Goal: Information Seeking & Learning: Learn about a topic

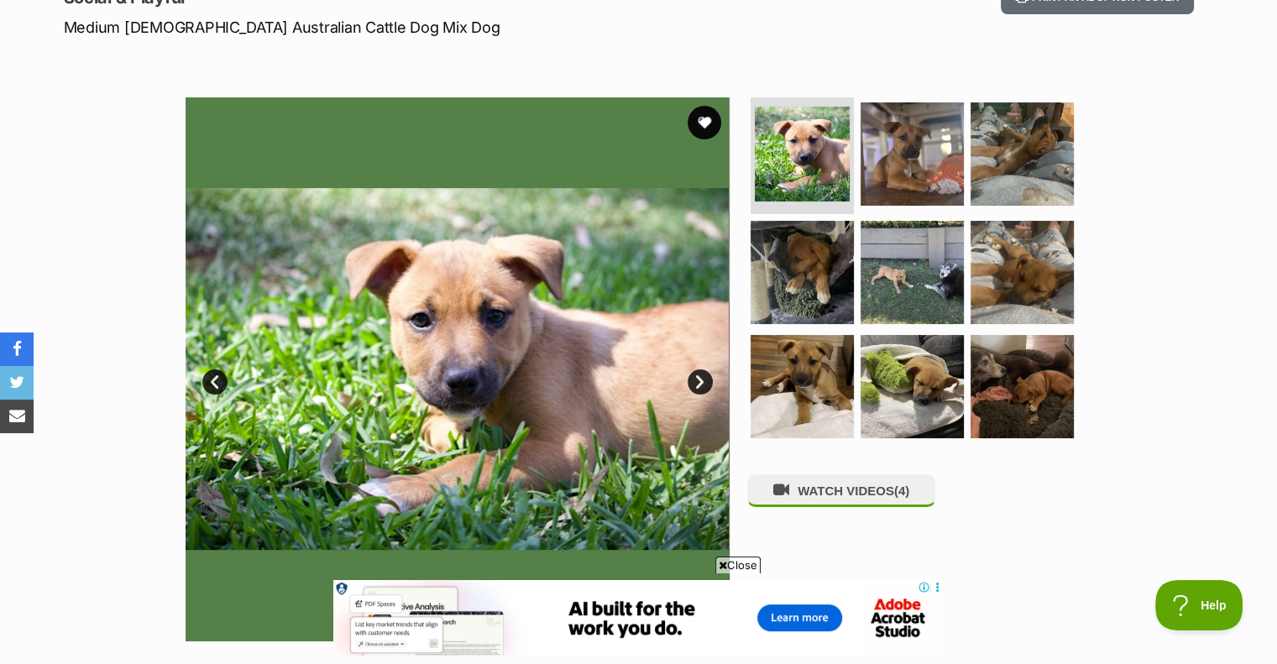
click at [698, 384] on link "Next" at bounding box center [700, 381] width 25 height 25
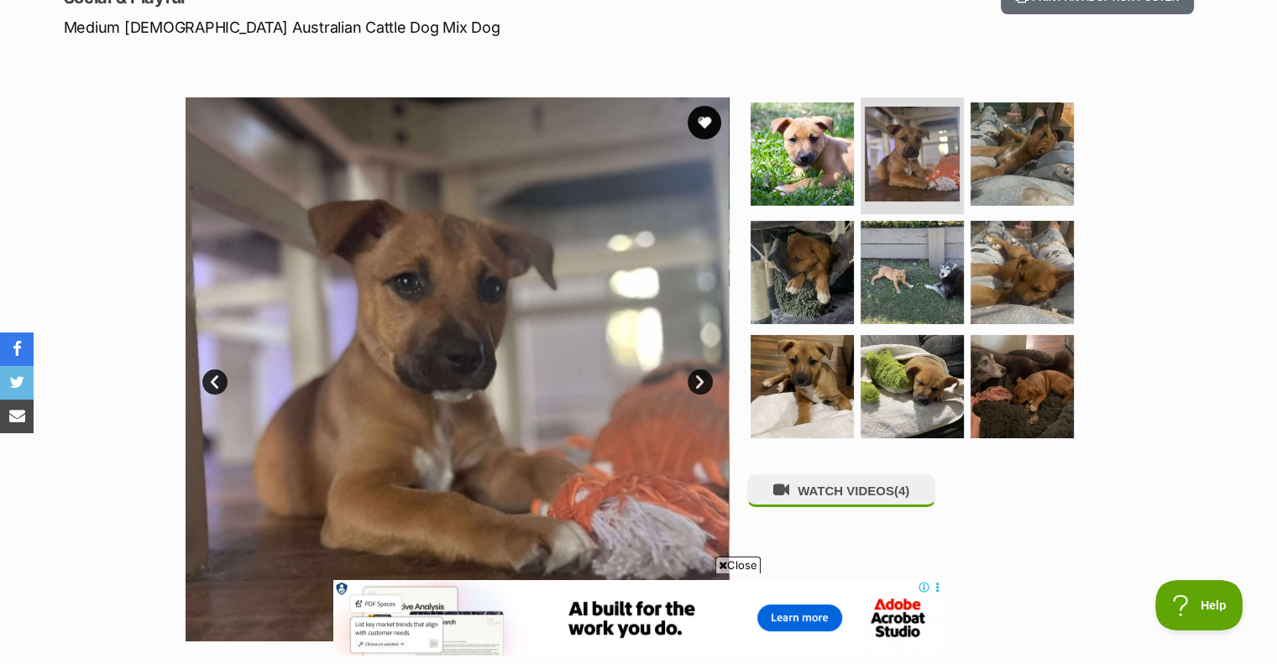
click at [698, 384] on link "Next" at bounding box center [700, 381] width 25 height 25
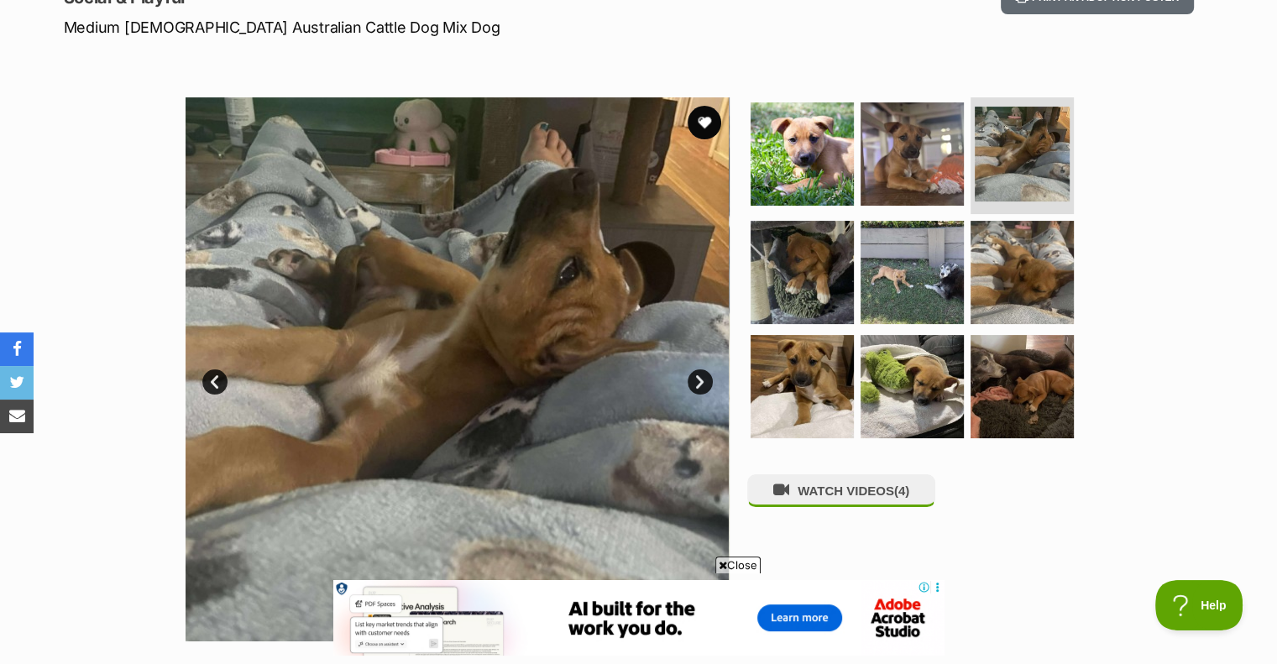
click at [698, 384] on link "Next" at bounding box center [700, 381] width 25 height 25
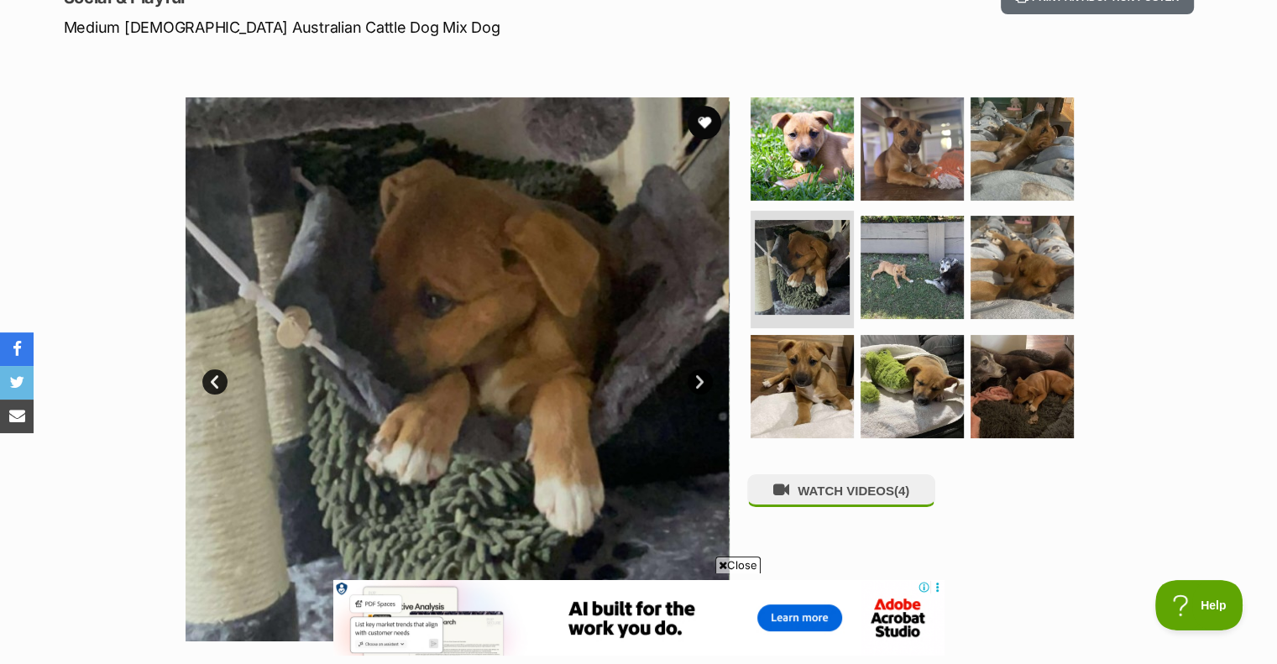
click at [698, 384] on link "Next" at bounding box center [700, 381] width 25 height 25
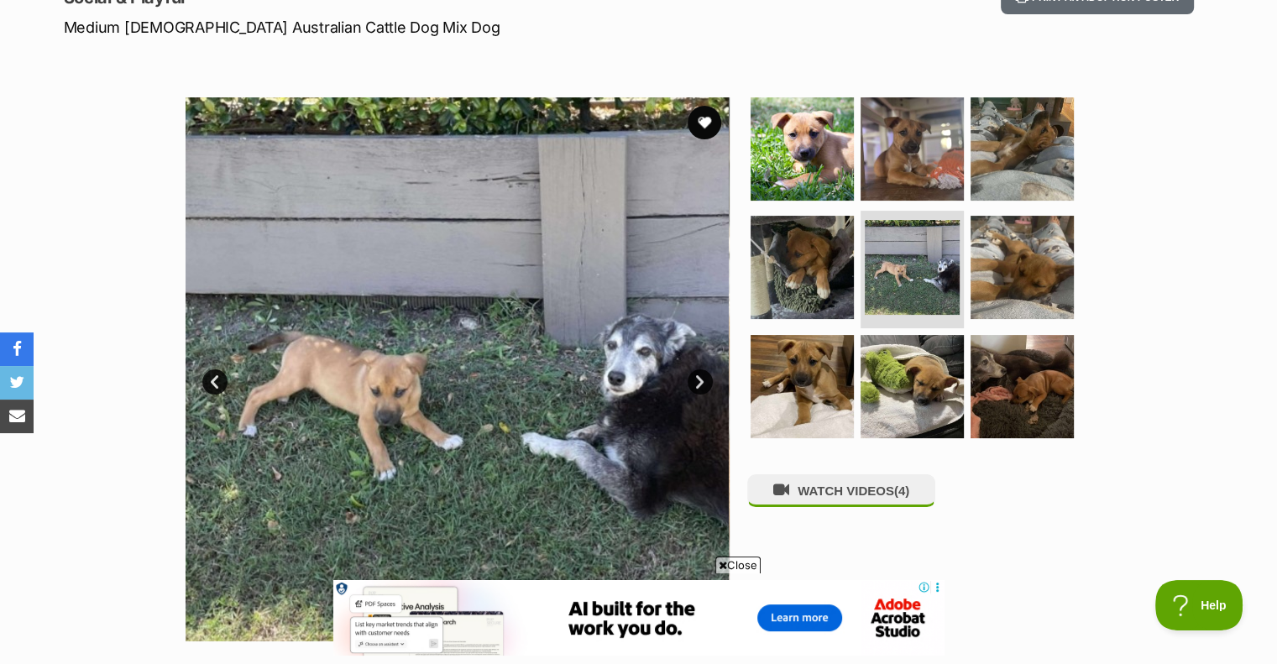
click at [700, 379] on link "Next" at bounding box center [700, 381] width 25 height 25
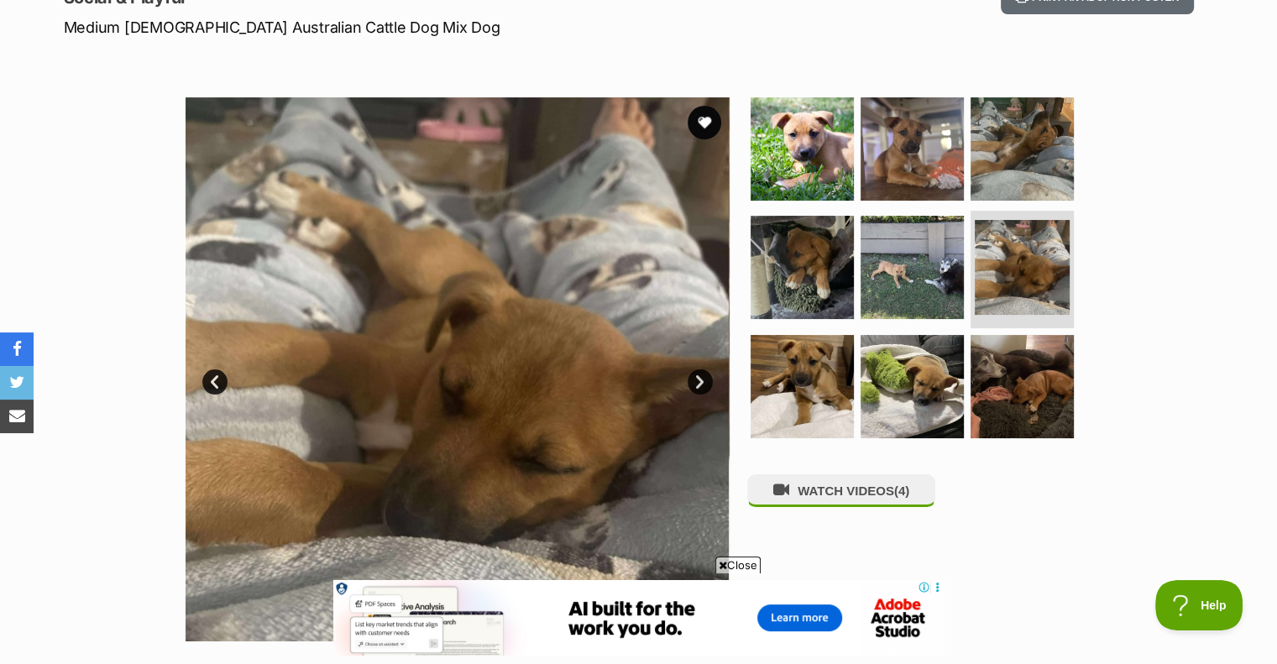
click at [700, 379] on link "Next" at bounding box center [700, 381] width 25 height 25
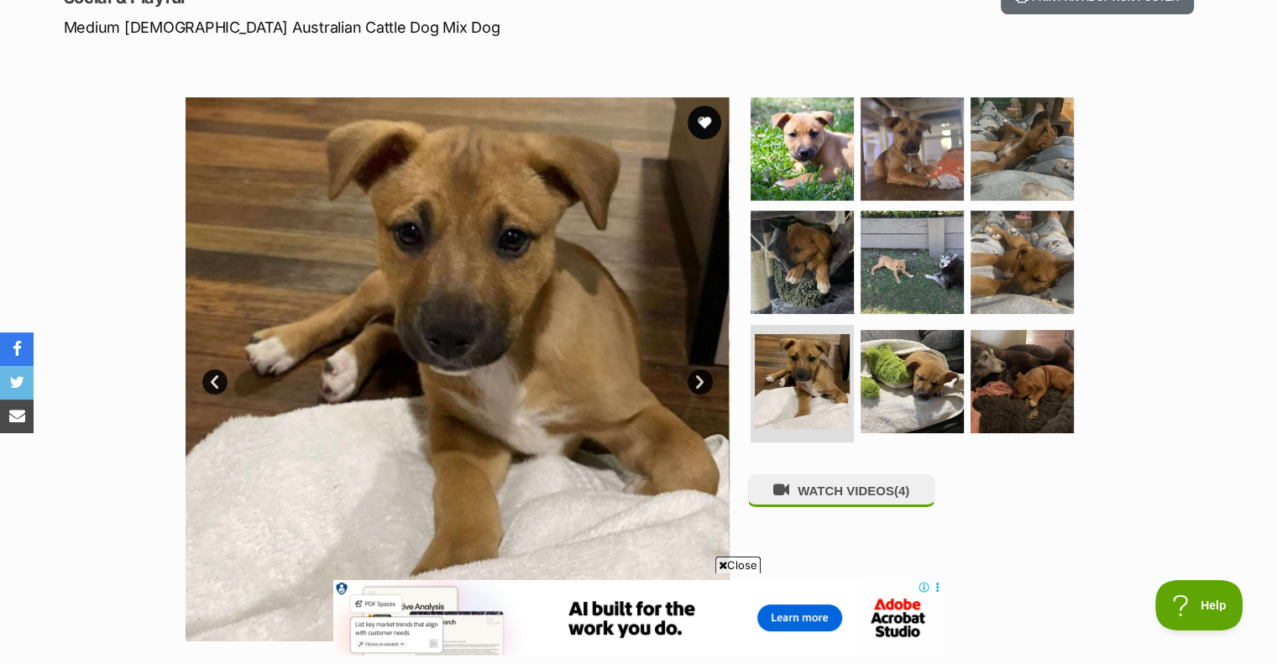
click at [700, 379] on link "Next" at bounding box center [700, 381] width 25 height 25
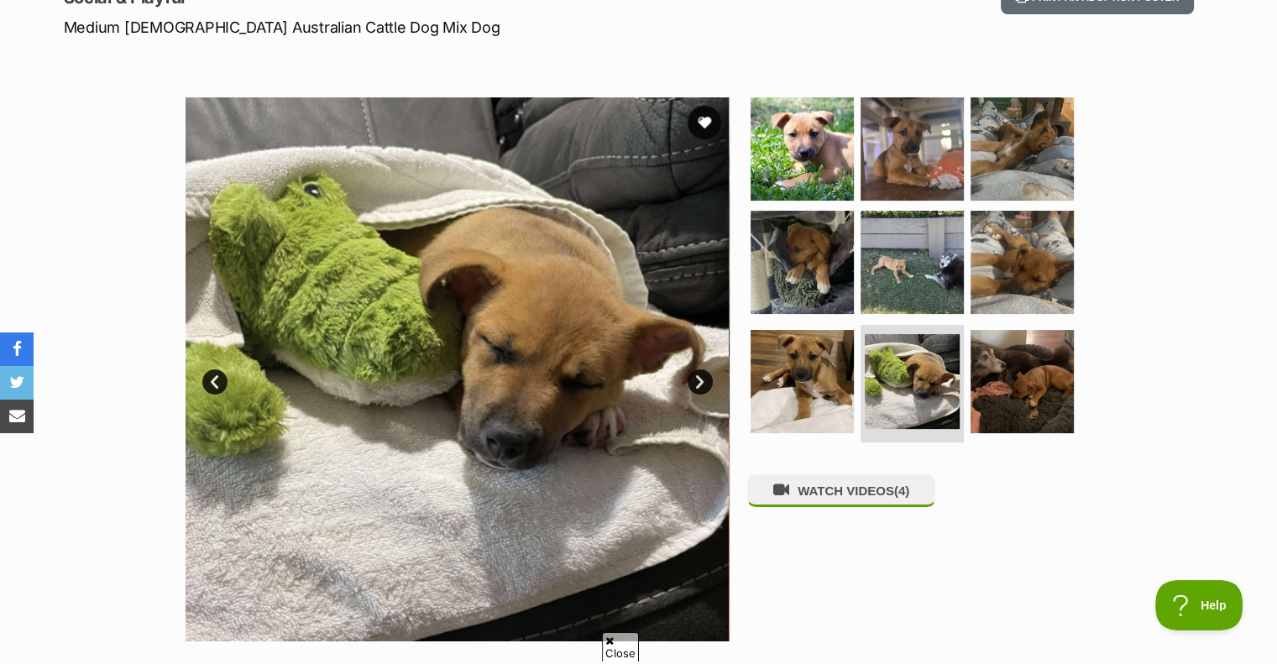
click at [700, 379] on link "Next" at bounding box center [700, 381] width 25 height 25
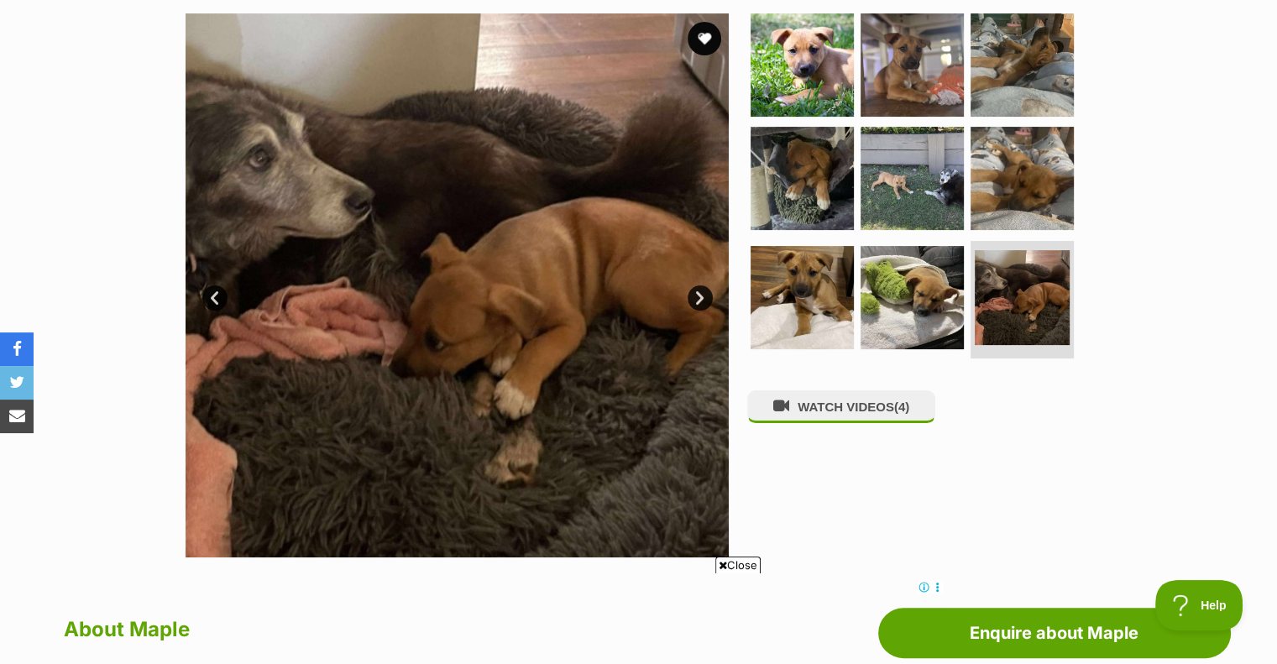
click at [698, 301] on link "Next" at bounding box center [700, 297] width 25 height 25
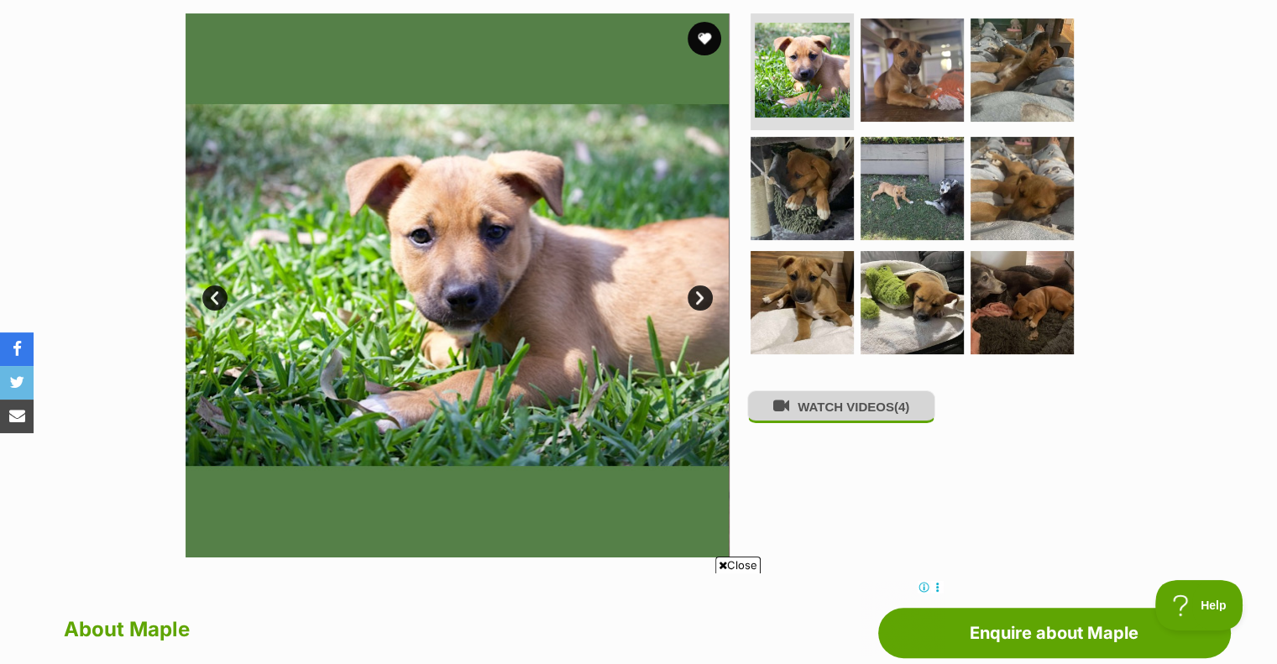
click at [829, 406] on button "WATCH VIDEOS (4)" at bounding box center [841, 406] width 188 height 33
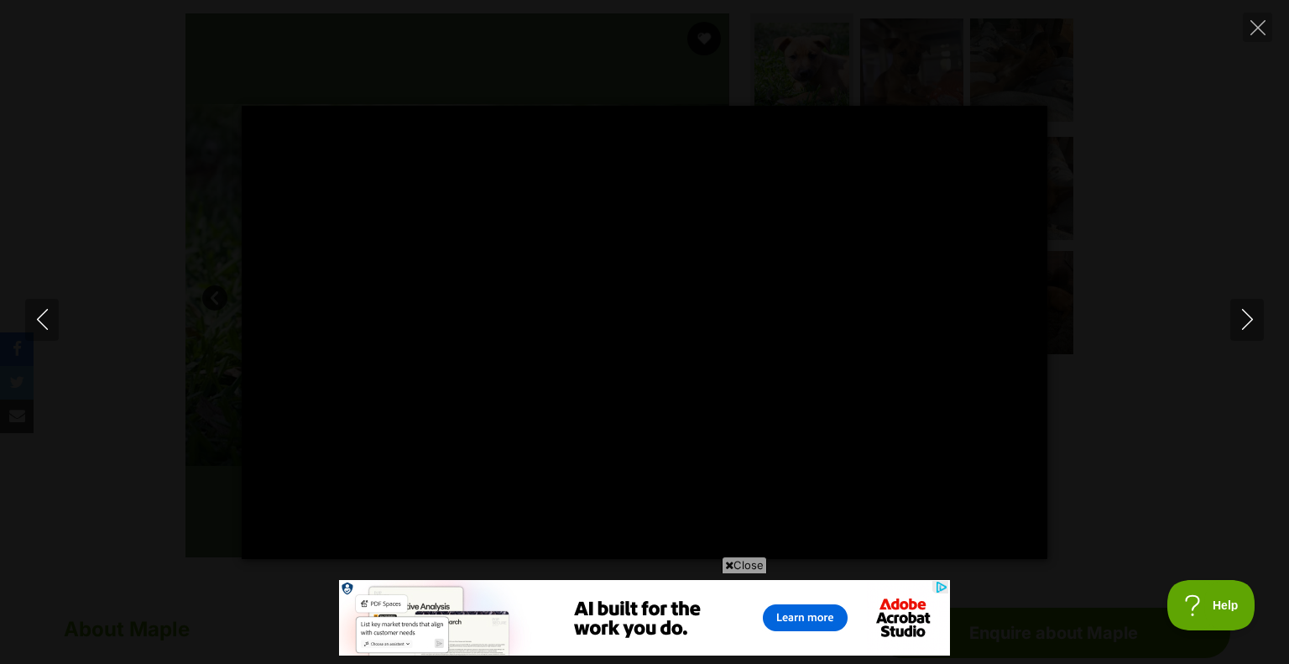
type input "100"
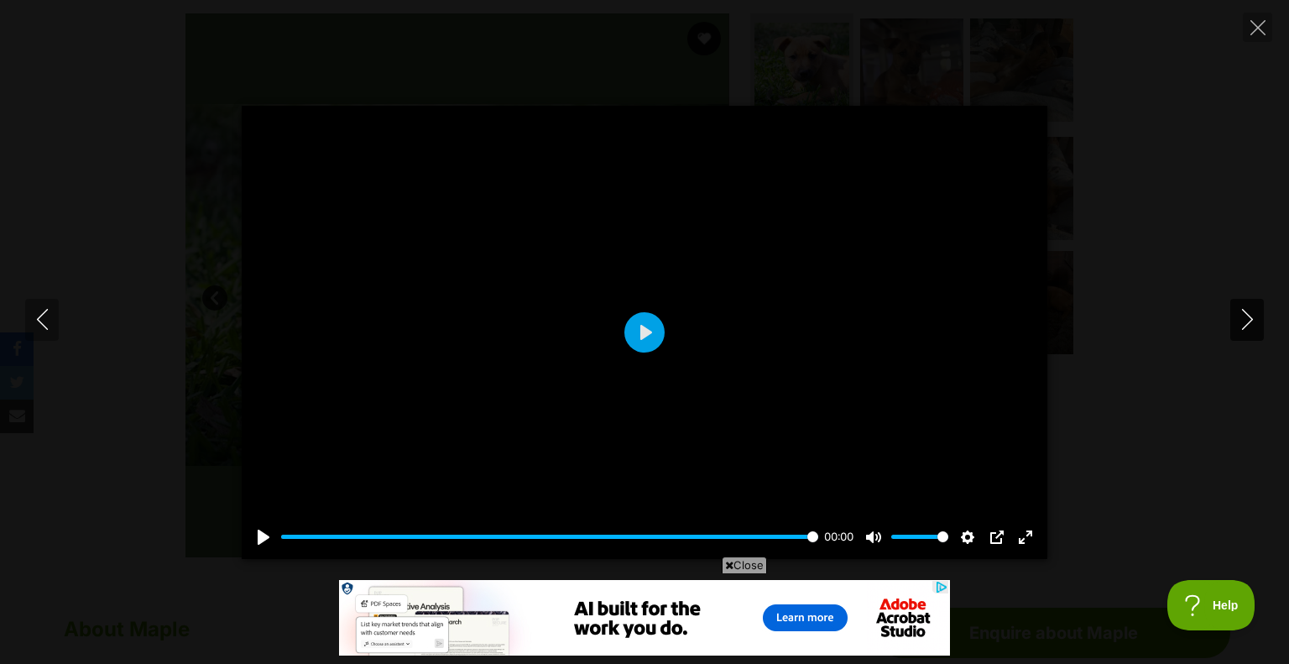
click at [1251, 317] on icon "Next" at bounding box center [1247, 319] width 21 height 21
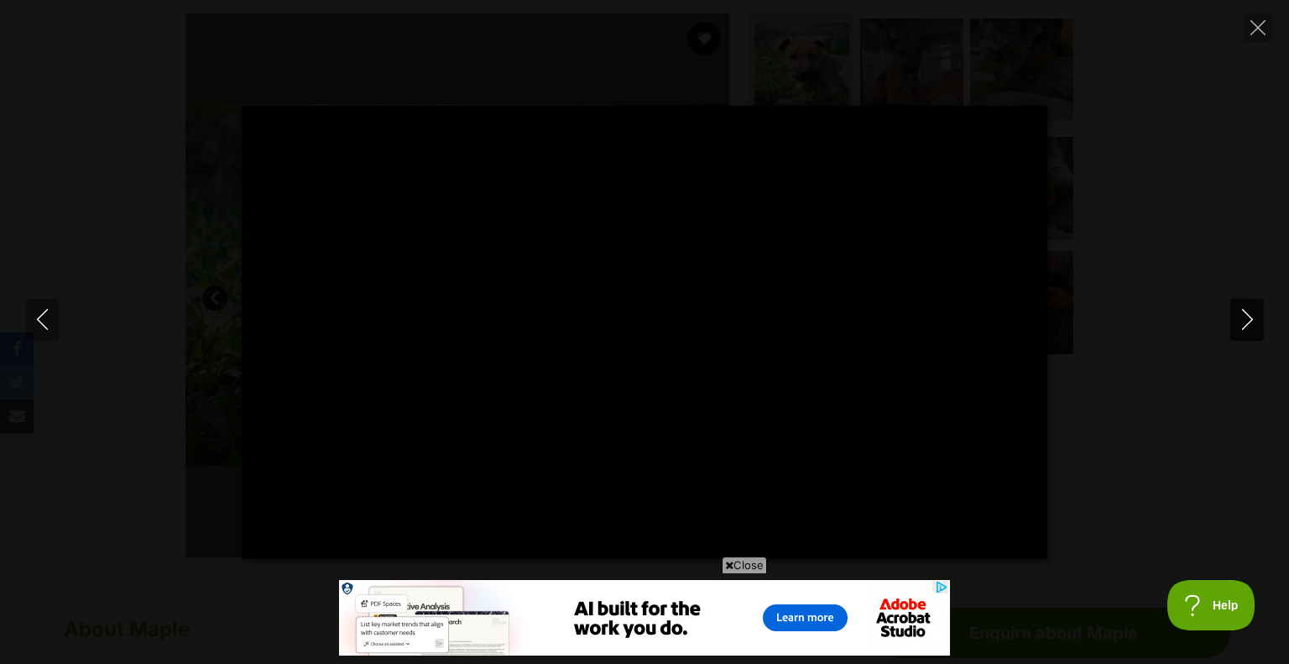
type input "83.93"
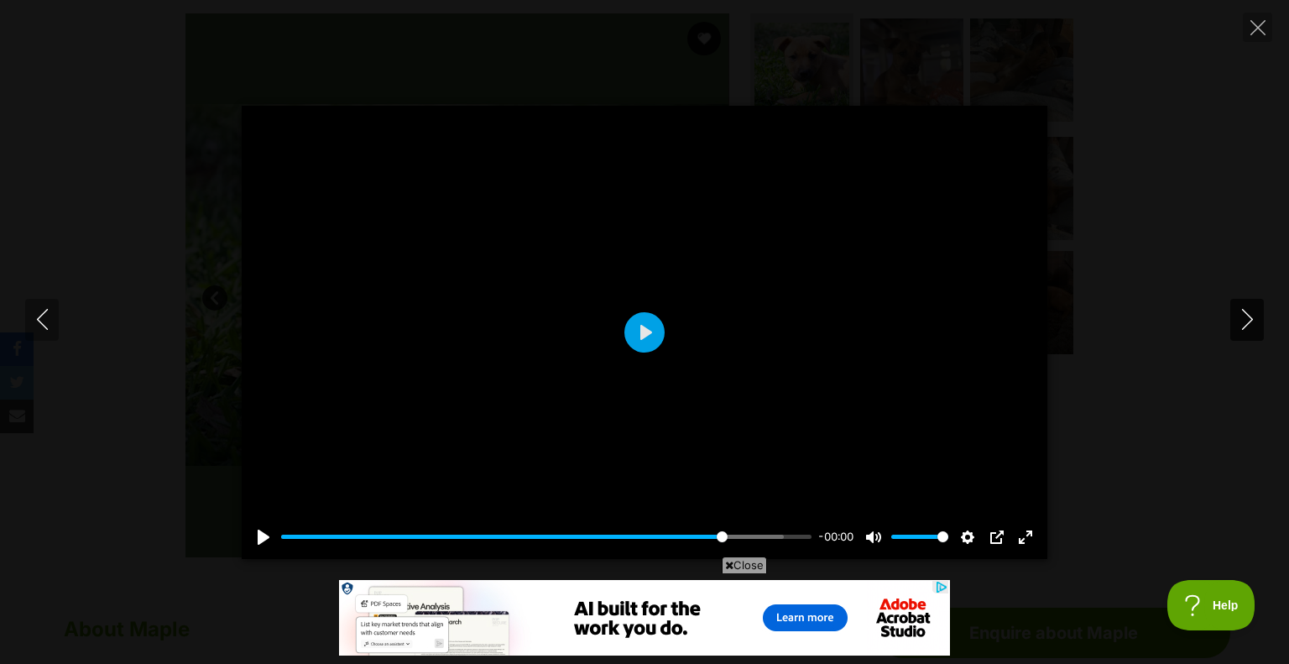
click at [1249, 311] on icon "Next" at bounding box center [1247, 319] width 21 height 21
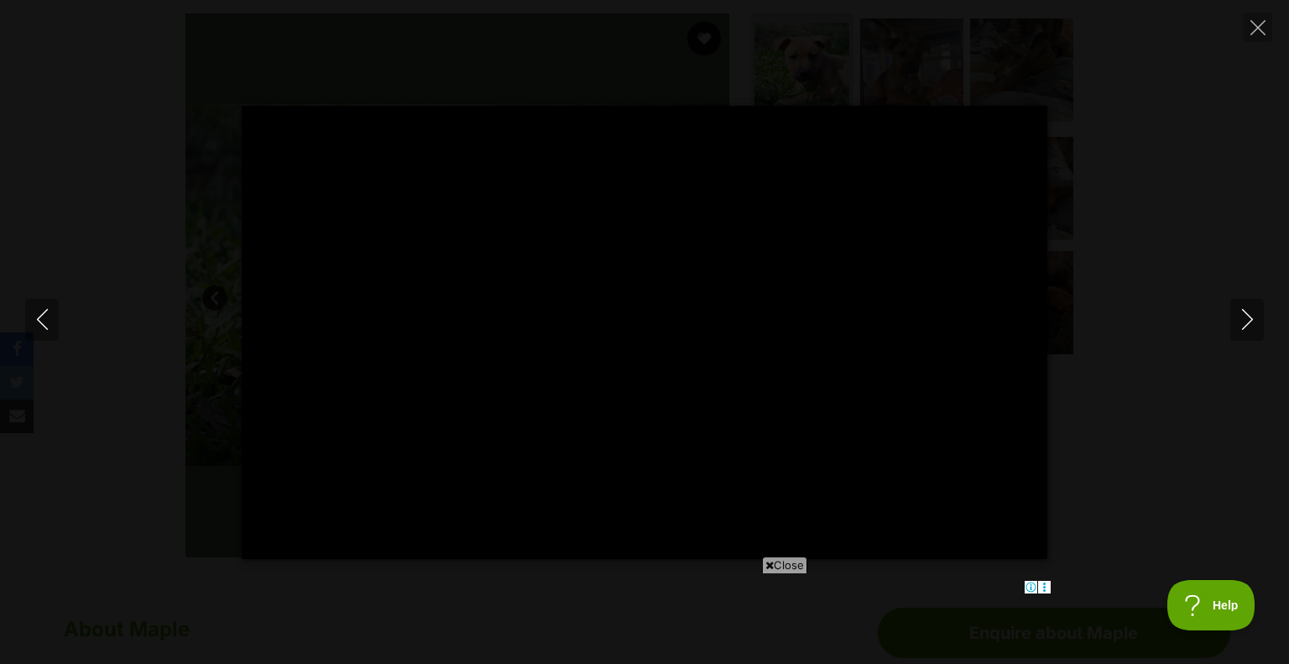
click at [794, 570] on span "Close" at bounding box center [784, 565] width 45 height 17
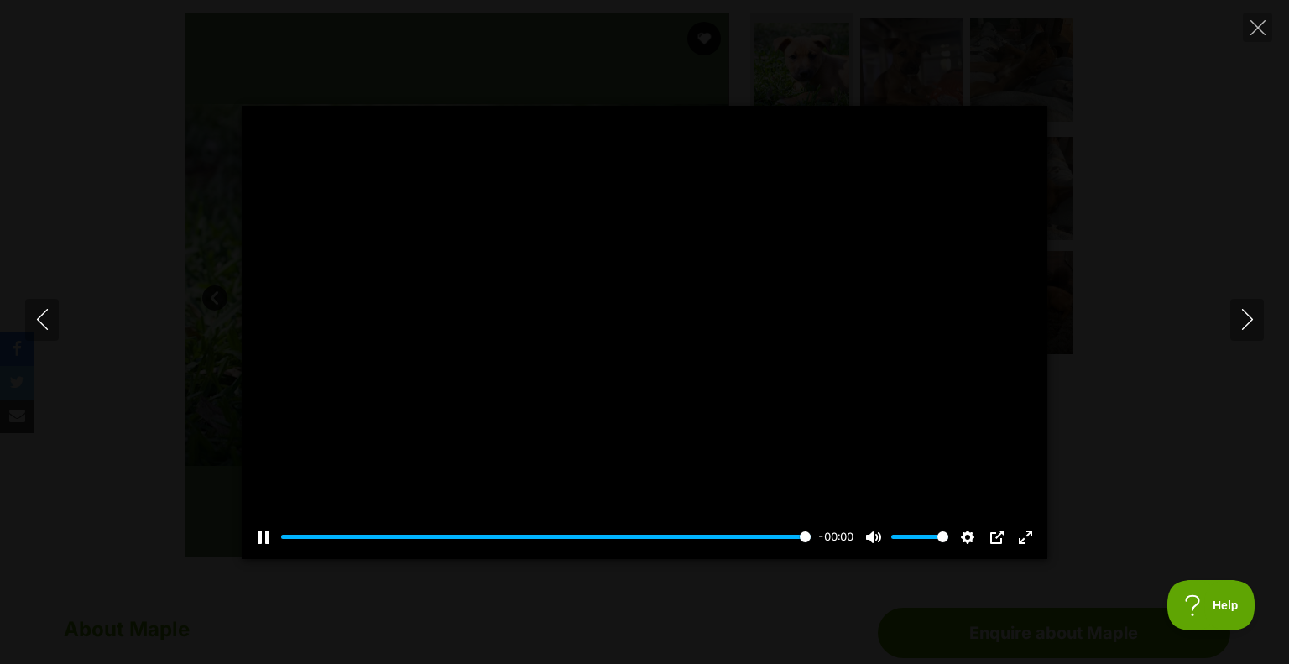
type input "100"
click at [1241, 322] on icon "Next" at bounding box center [1247, 319] width 21 height 21
click at [651, 330] on button "Play" at bounding box center [645, 332] width 40 height 40
click at [569, 261] on div at bounding box center [645, 332] width 806 height 453
click at [649, 334] on button "Play" at bounding box center [645, 332] width 40 height 40
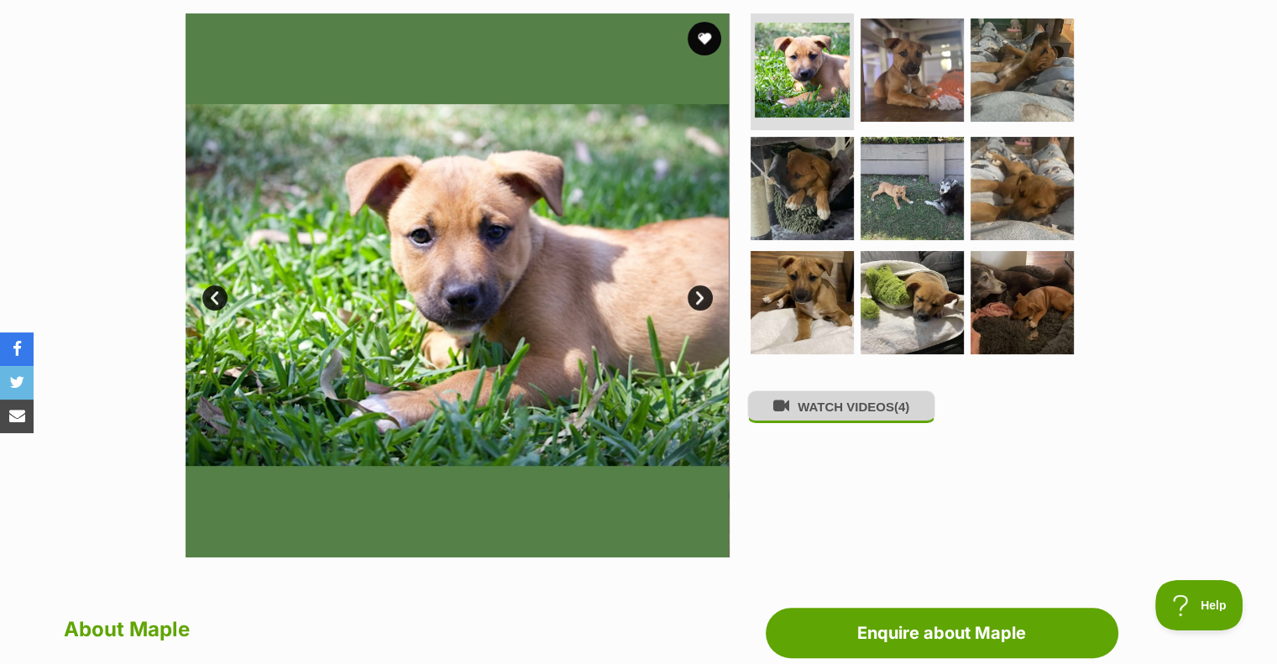
click at [810, 411] on button "WATCH VIDEOS (4)" at bounding box center [841, 406] width 188 height 33
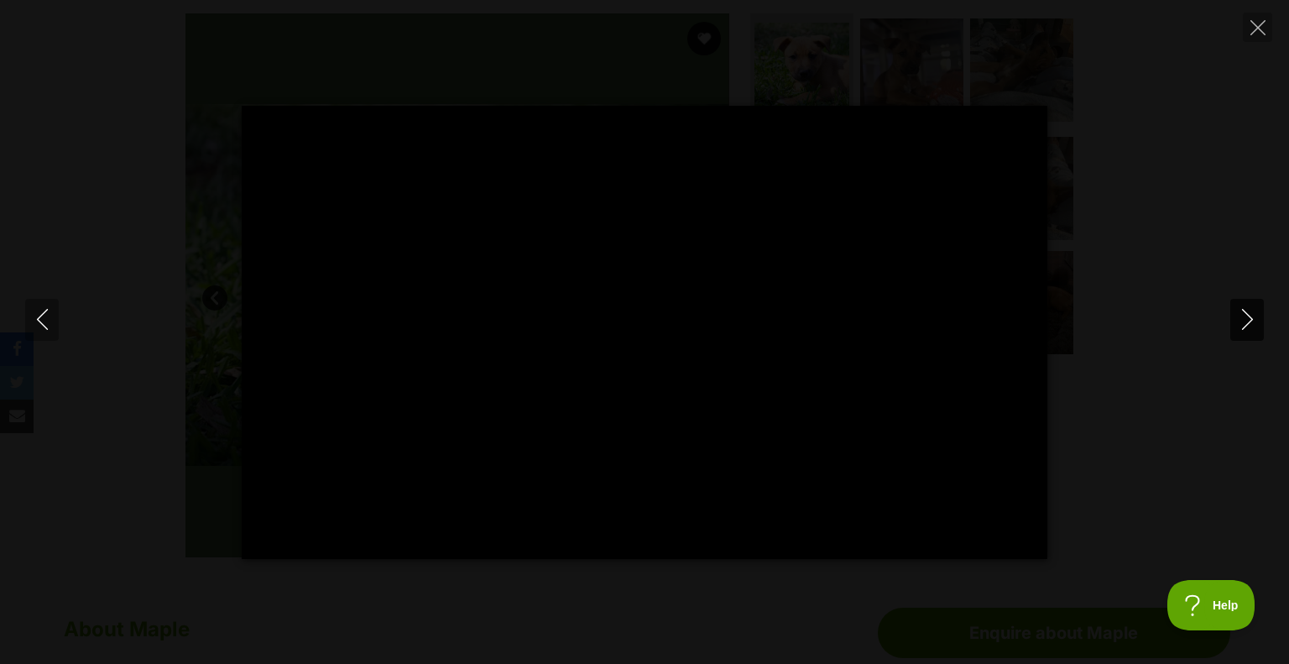
click at [1242, 321] on icon "Next" at bounding box center [1247, 319] width 21 height 21
type input "9.4"
type input "100"
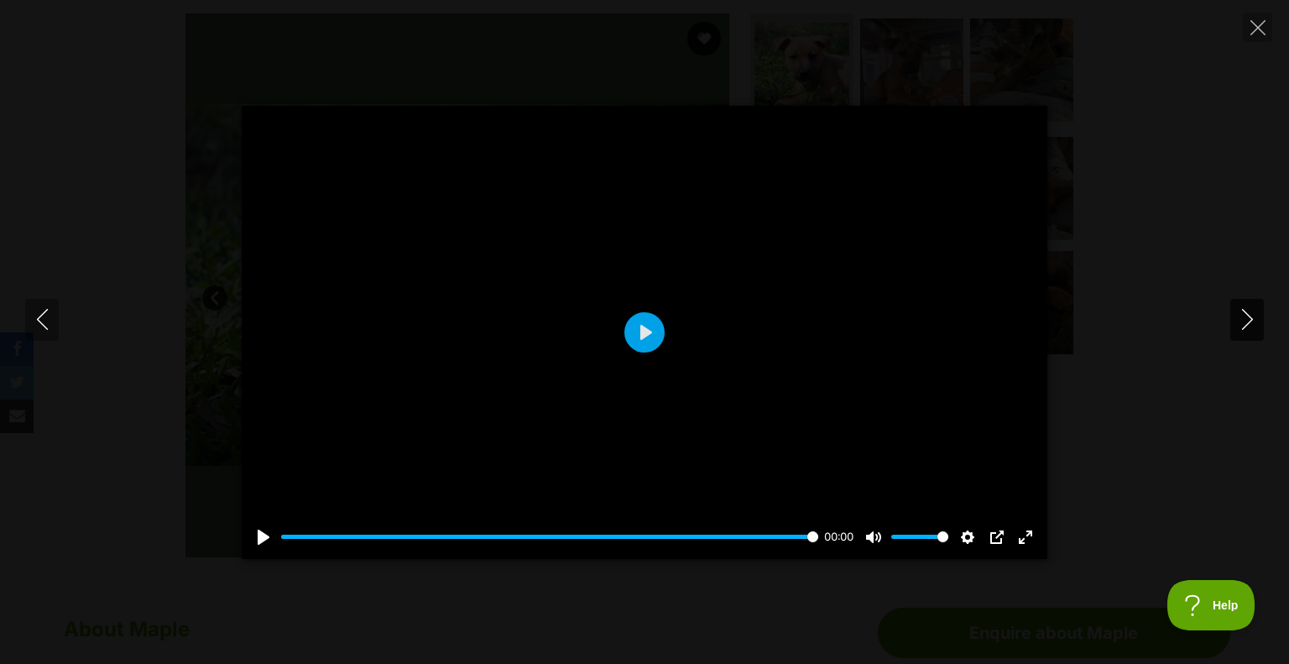
click at [1246, 322] on icon "Next" at bounding box center [1247, 319] width 21 height 21
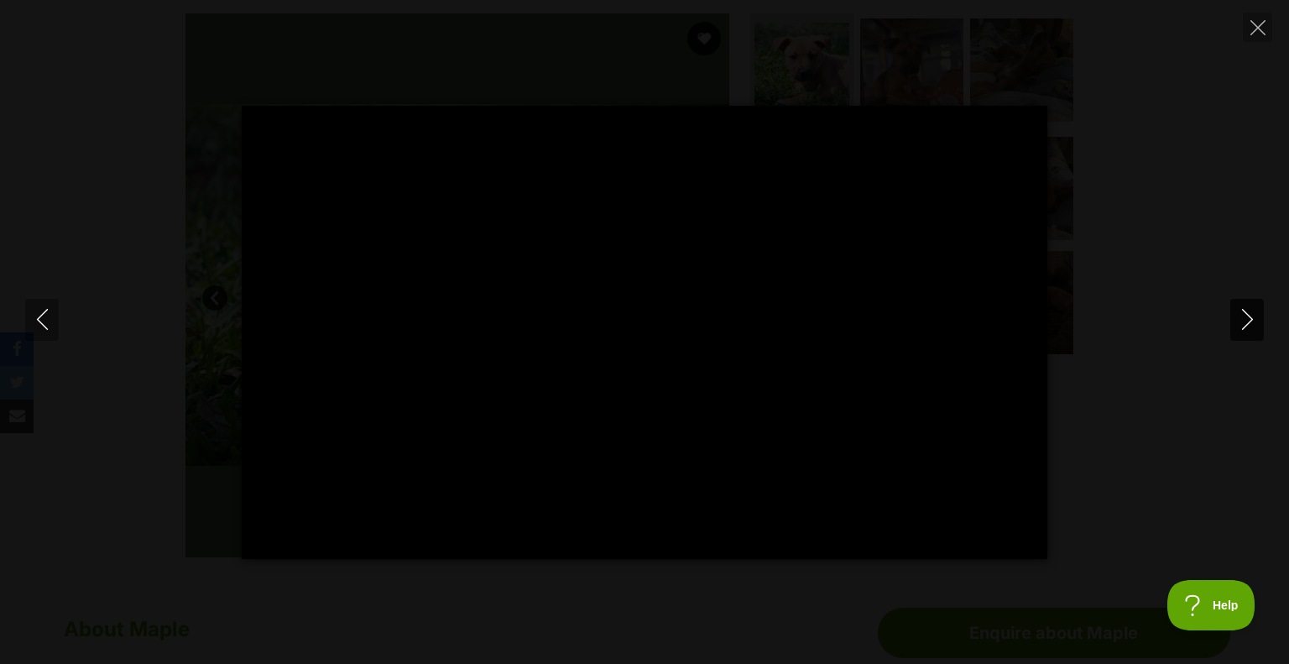
click at [1246, 322] on icon "Next" at bounding box center [1247, 319] width 21 height 21
type input "5.58"
type input "100"
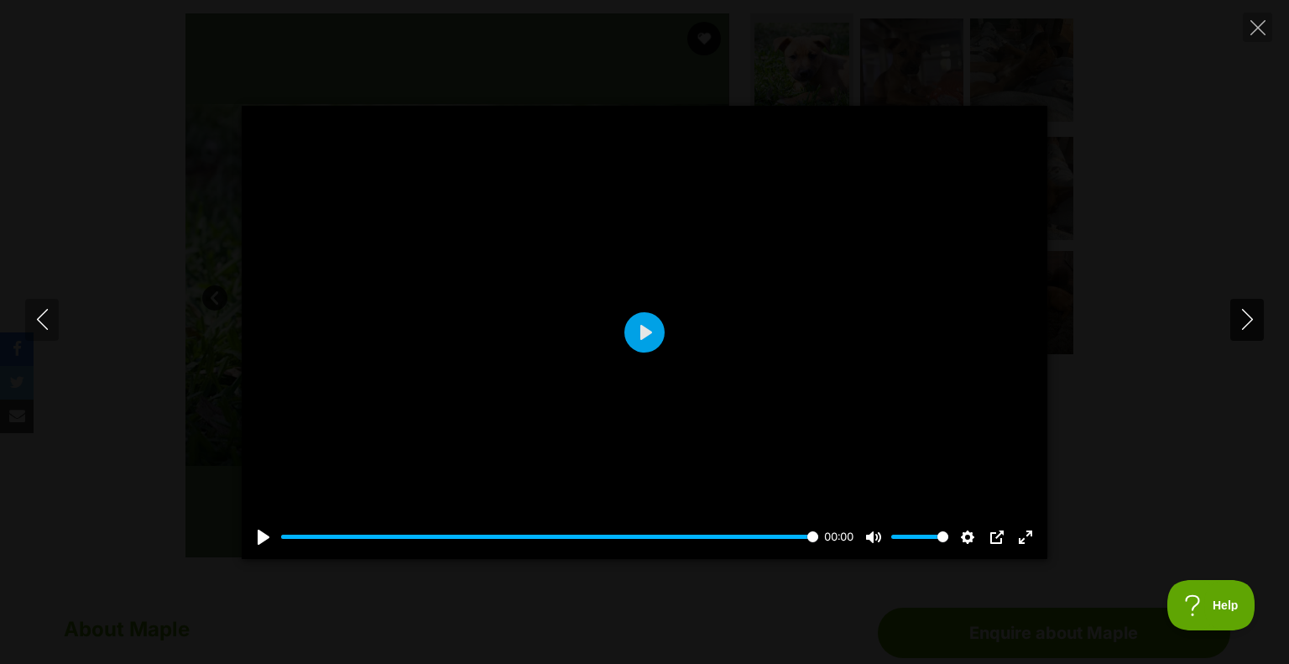
click at [1243, 314] on icon "Next" at bounding box center [1247, 319] width 21 height 21
click at [782, 372] on div at bounding box center [645, 332] width 806 height 453
type input "21.87"
click at [1244, 30] on button "Close" at bounding box center [1257, 27] width 29 height 29
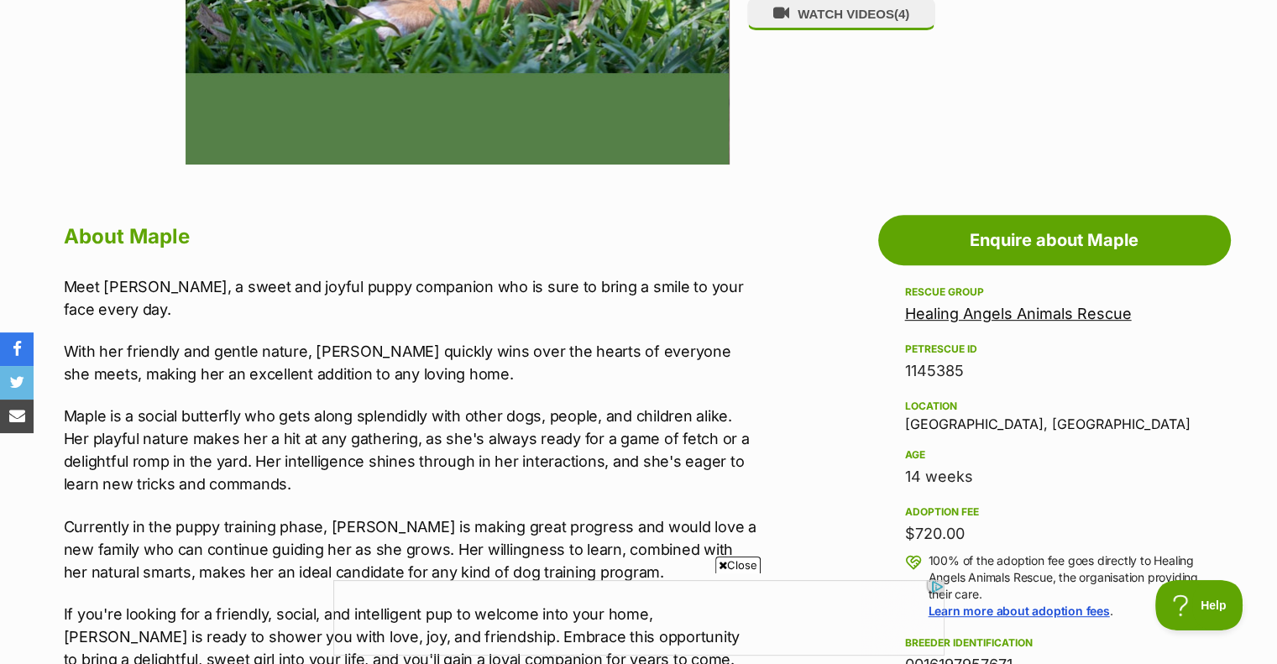
scroll to position [756, 0]
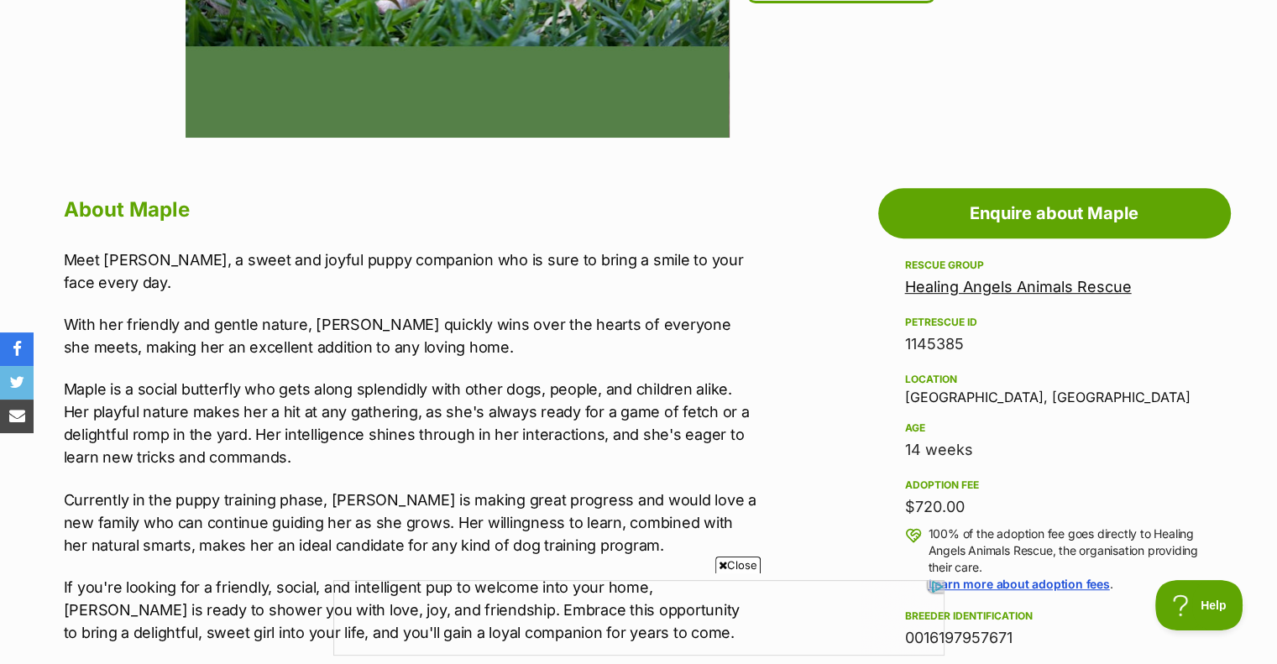
click at [741, 562] on span "Close" at bounding box center [737, 565] width 45 height 17
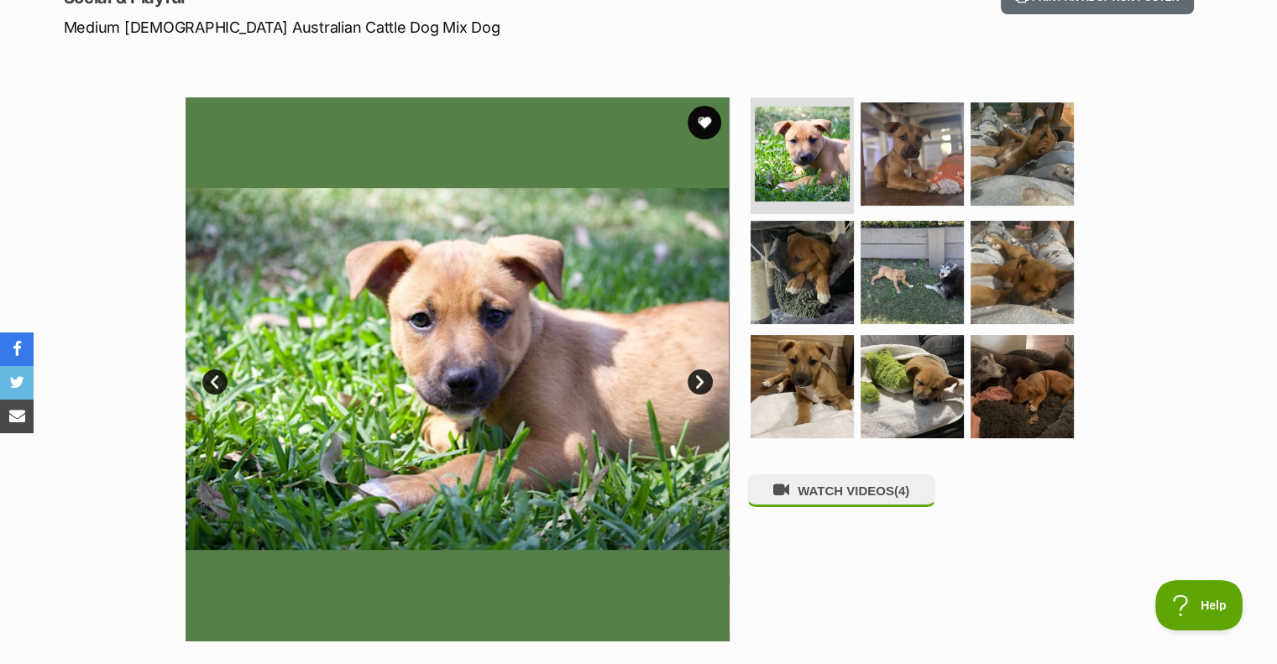
scroll to position [0, 0]
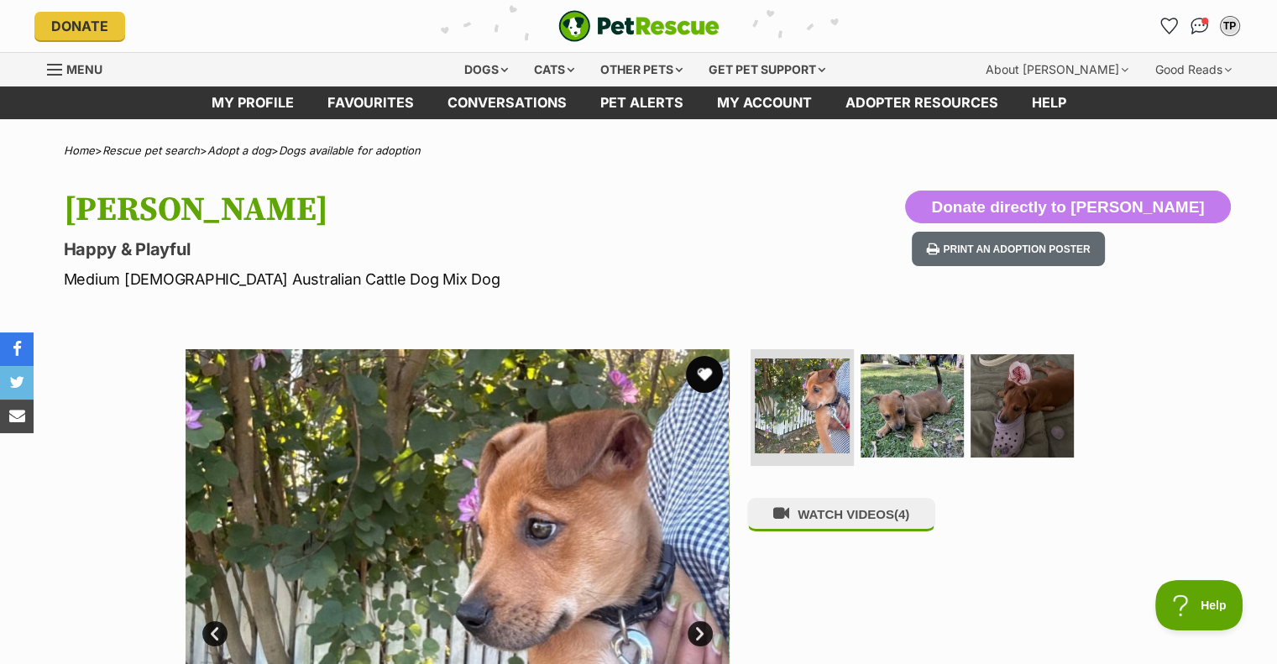
click at [712, 372] on button "favourite" at bounding box center [704, 374] width 37 height 37
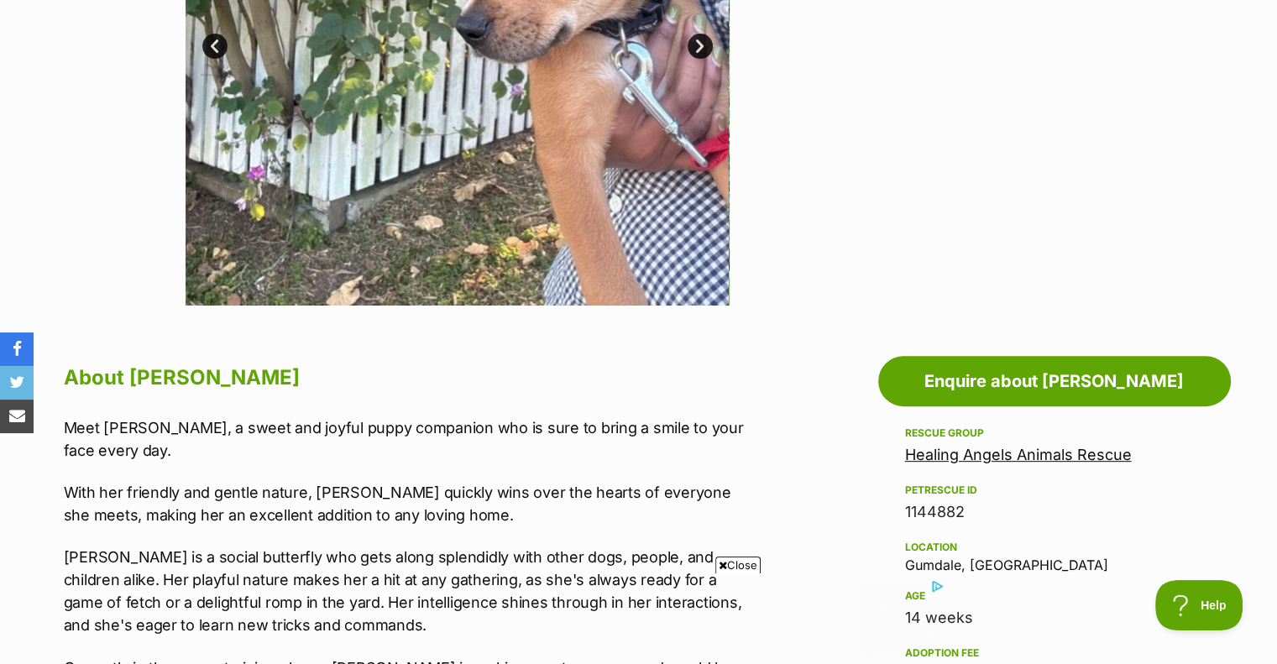
scroll to position [672, 0]
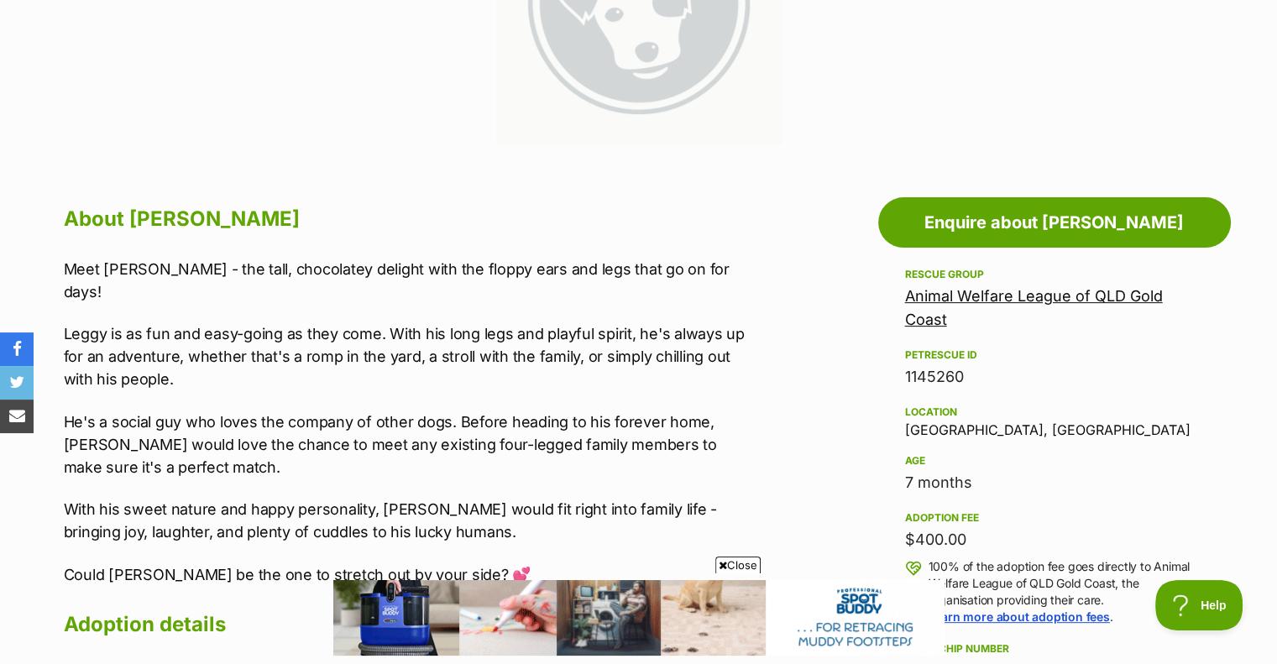
scroll to position [504, 0]
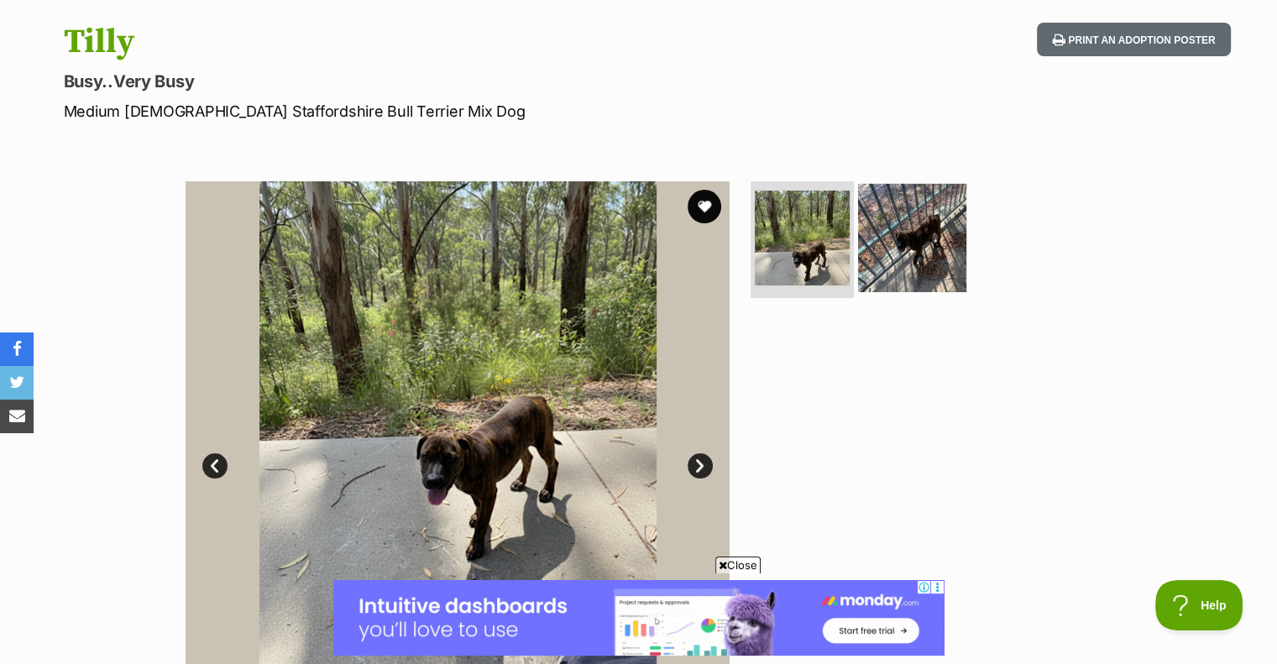
click at [913, 242] on img at bounding box center [912, 237] width 108 height 108
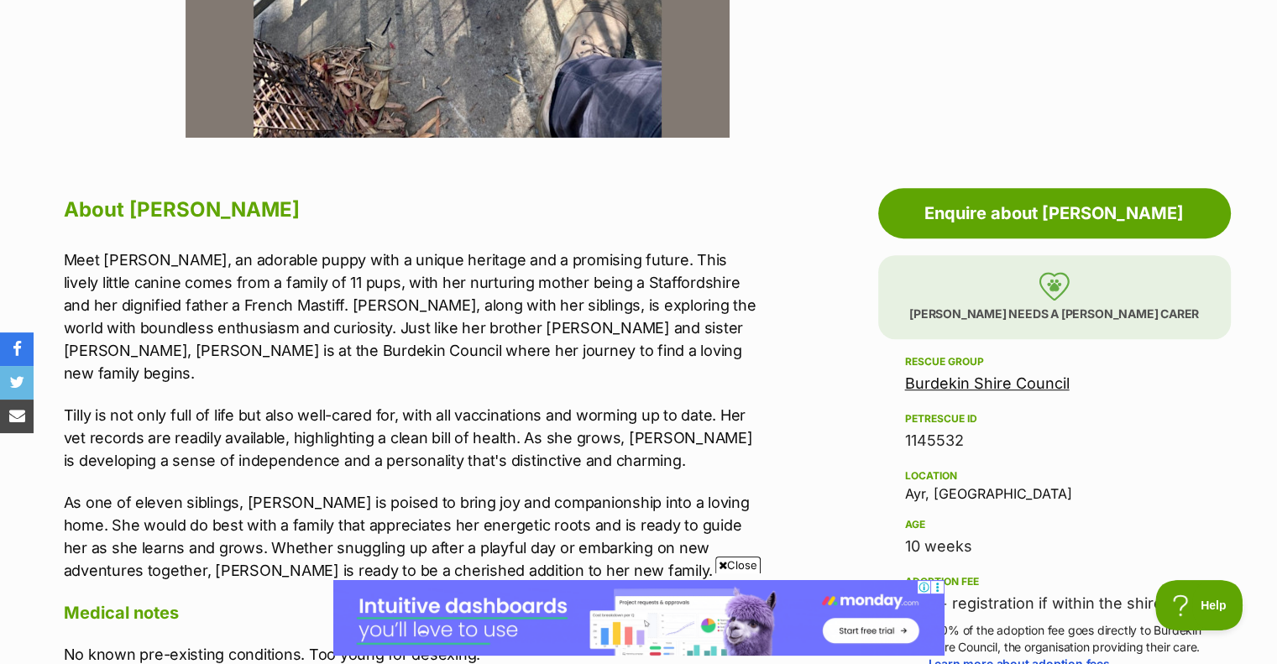
scroll to position [840, 0]
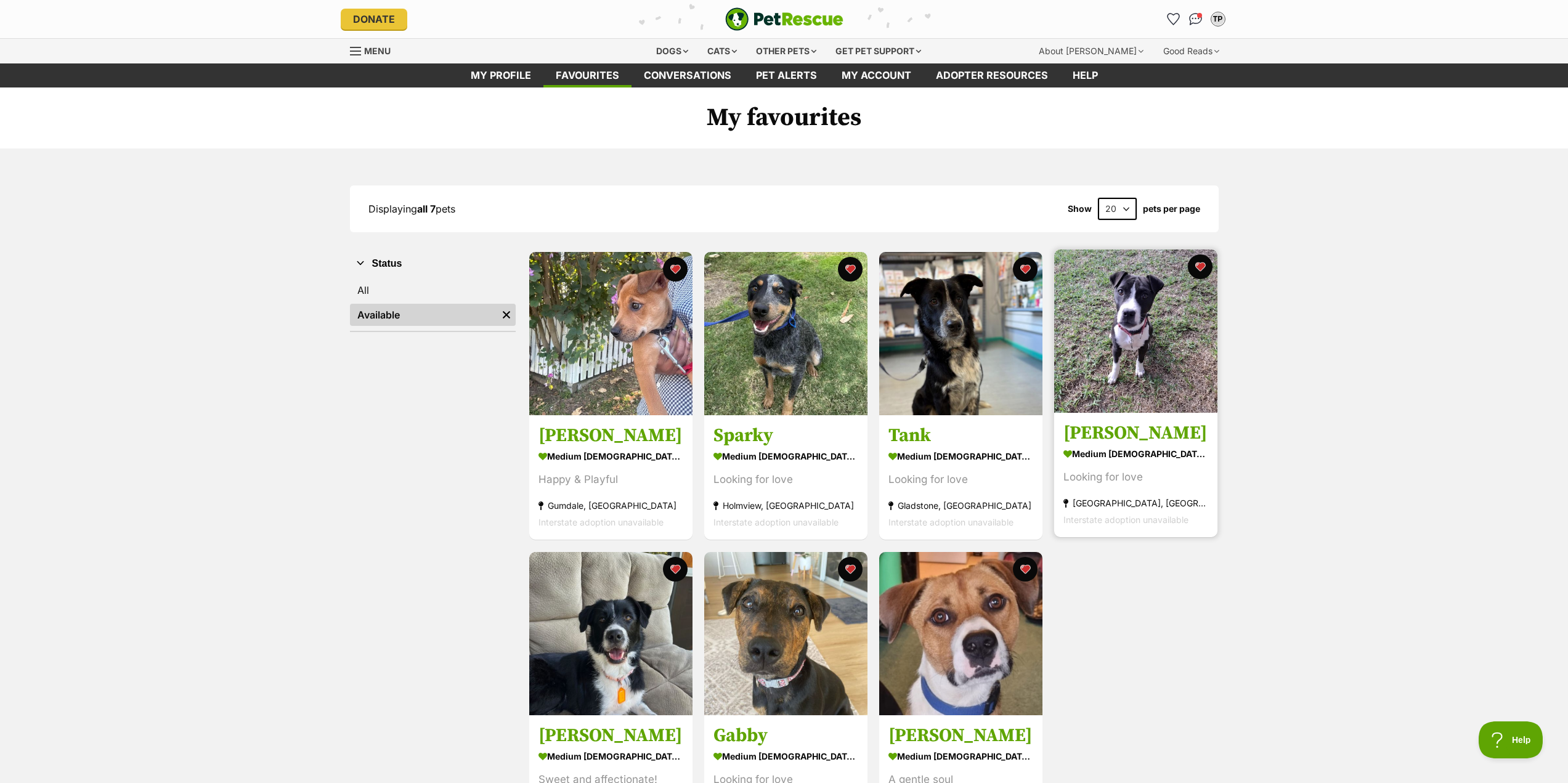
click at [1165, 335] on img at bounding box center [1135, 331] width 163 height 163
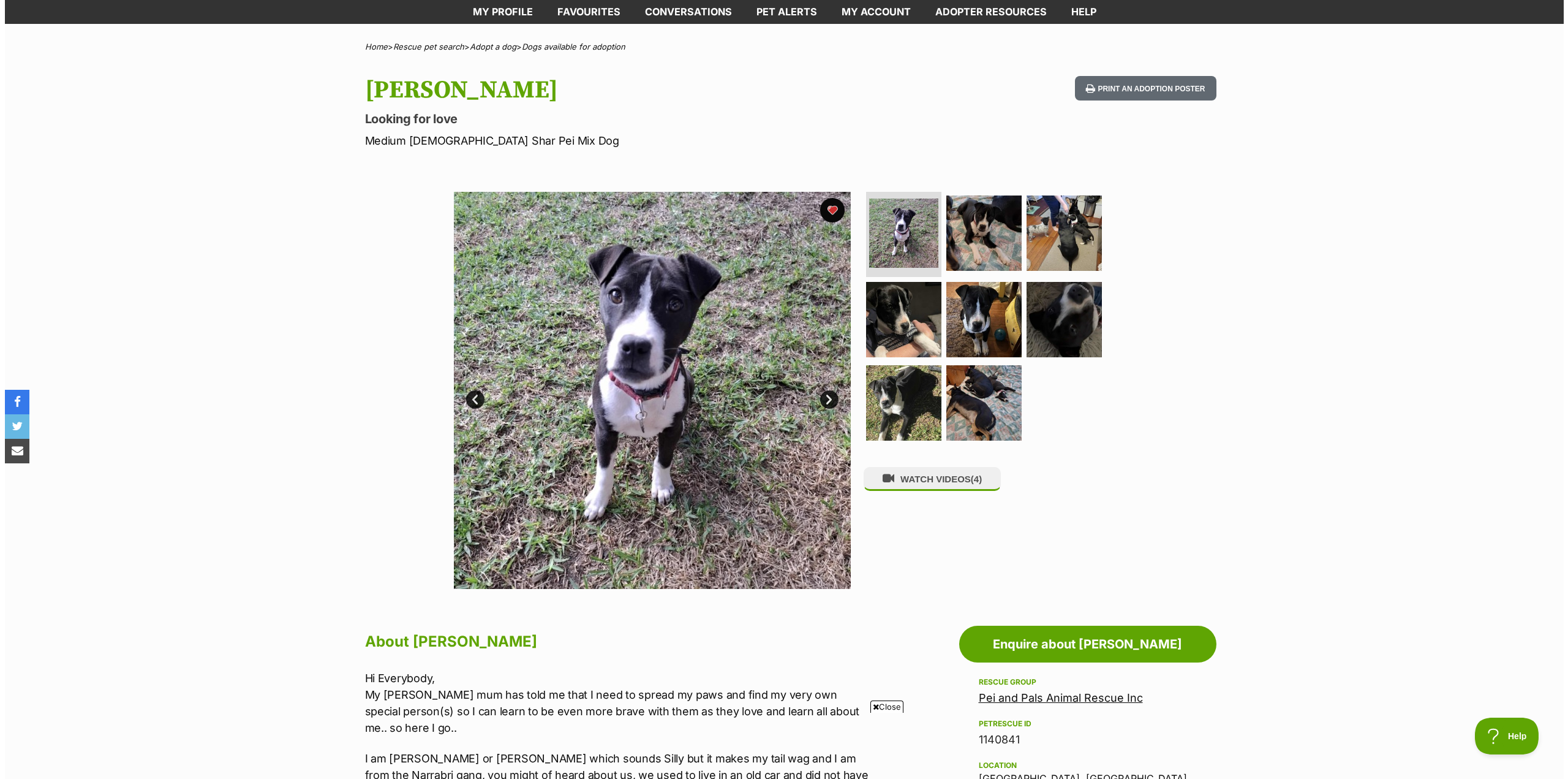
scroll to position [61, 0]
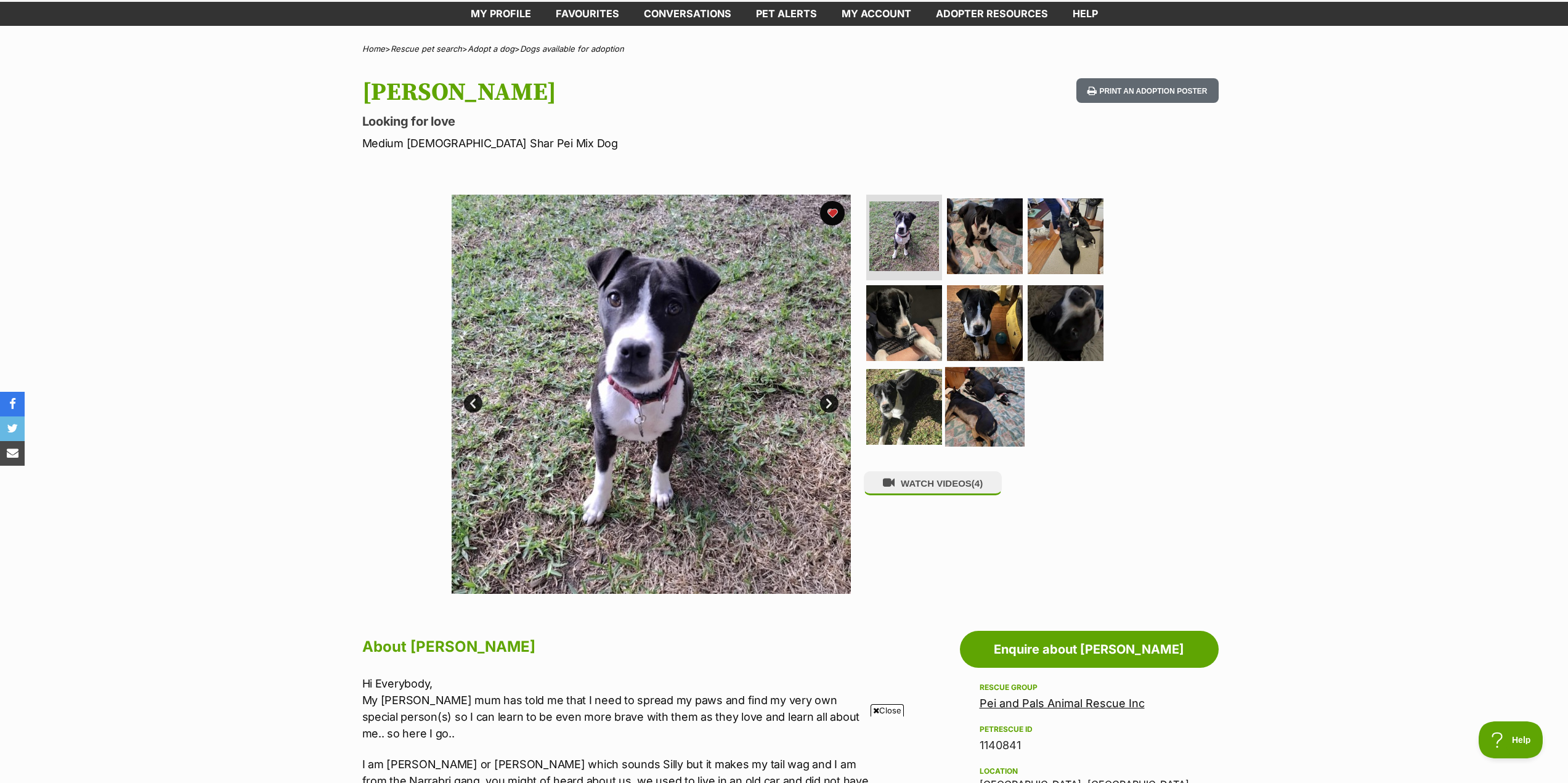
click at [983, 440] on img at bounding box center [985, 407] width 79 height 79
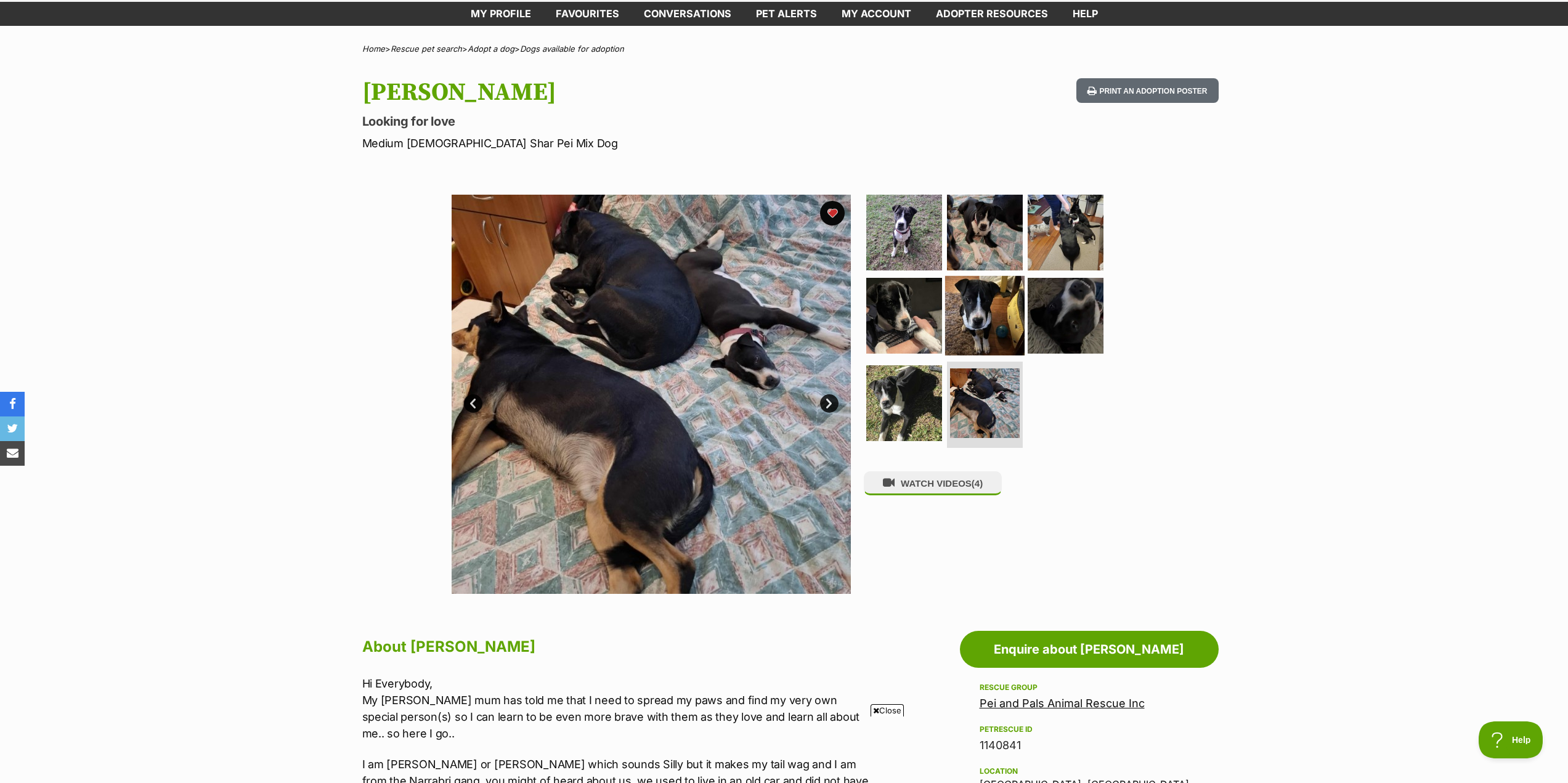
click at [981, 316] on img at bounding box center [985, 316] width 79 height 79
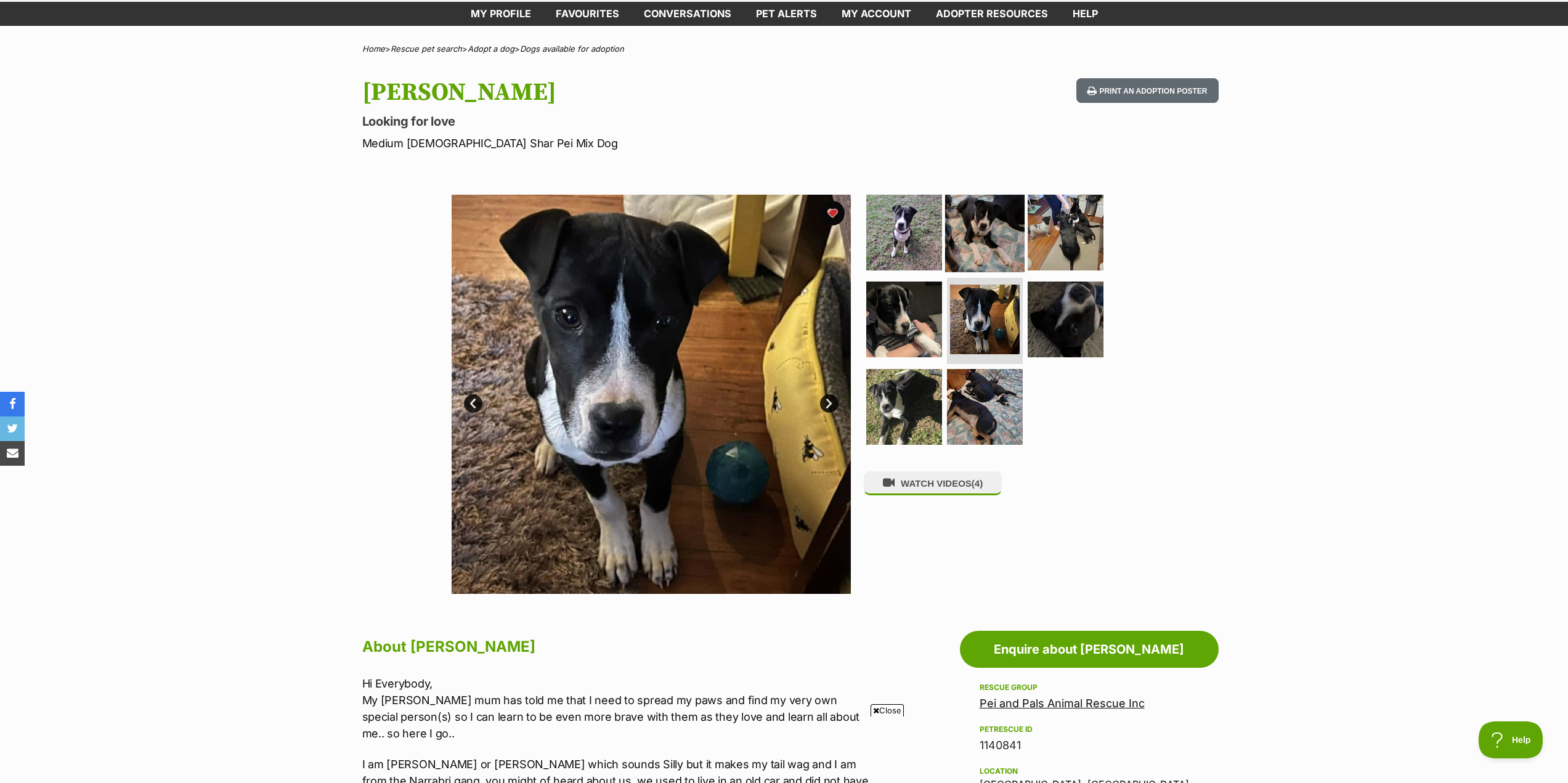
click at [988, 263] on img at bounding box center [985, 232] width 79 height 79
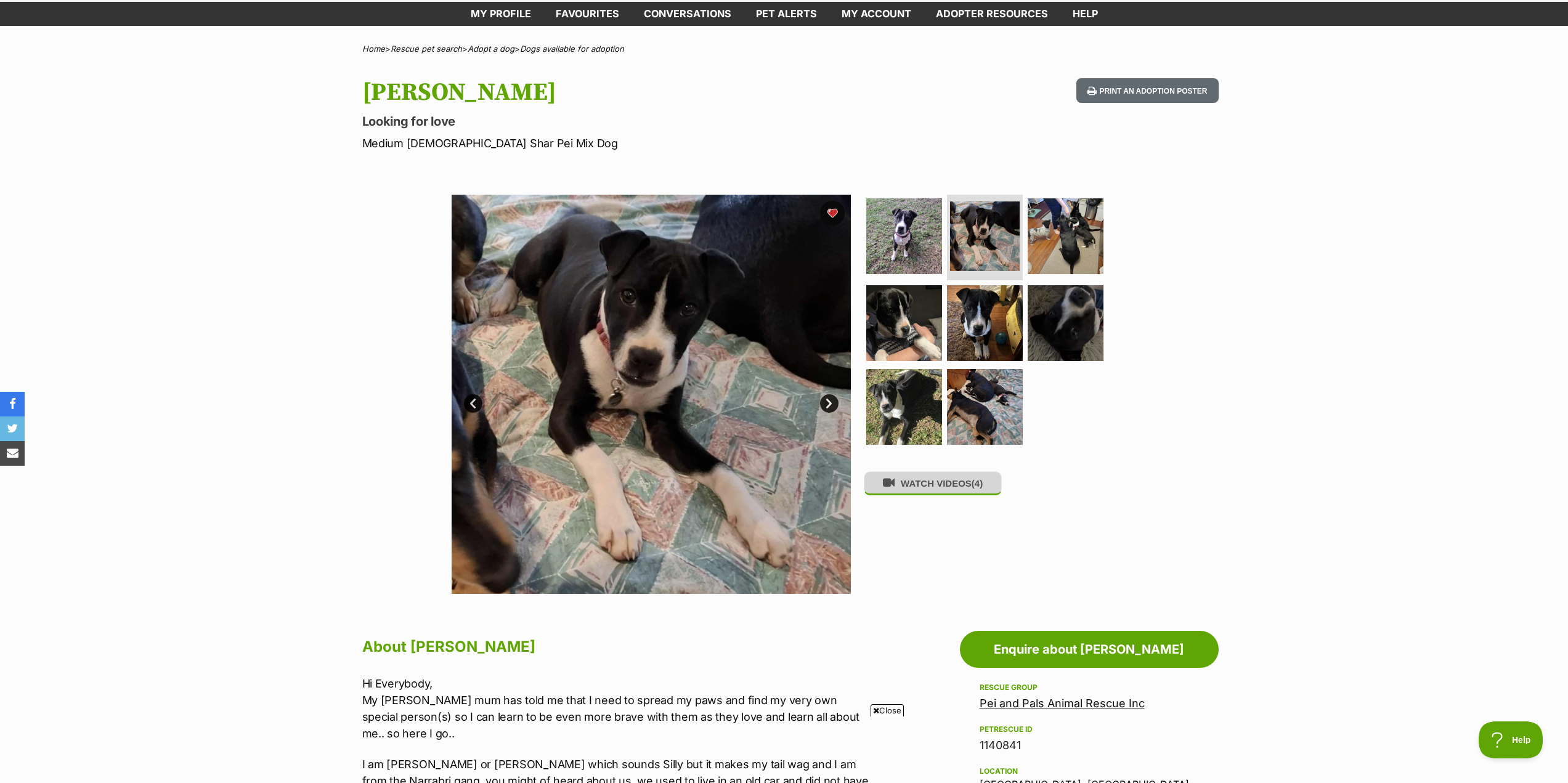
click at [944, 489] on button "WATCH VIDEOS (4)" at bounding box center [933, 483] width 138 height 24
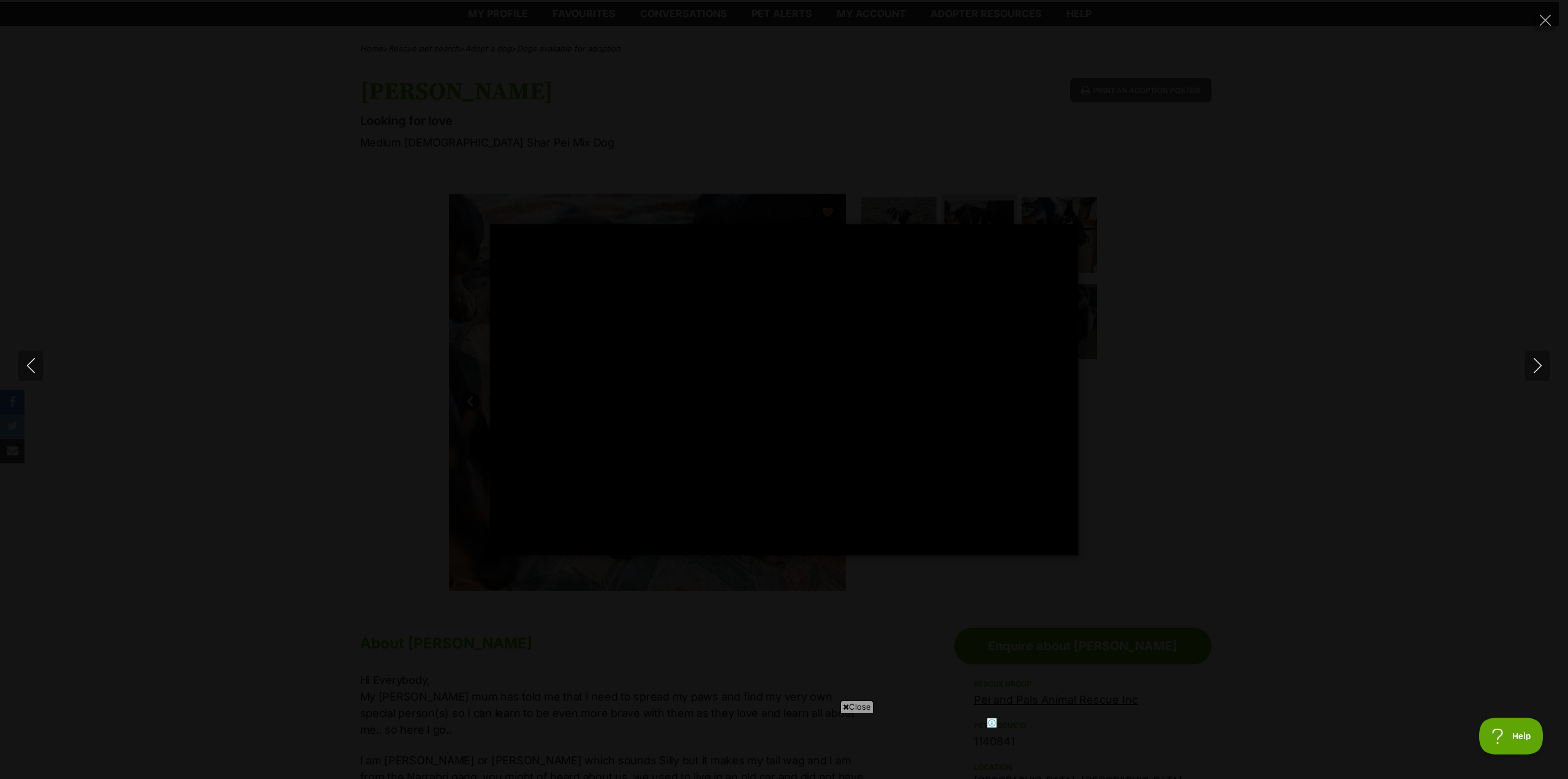
scroll to position [0, 0]
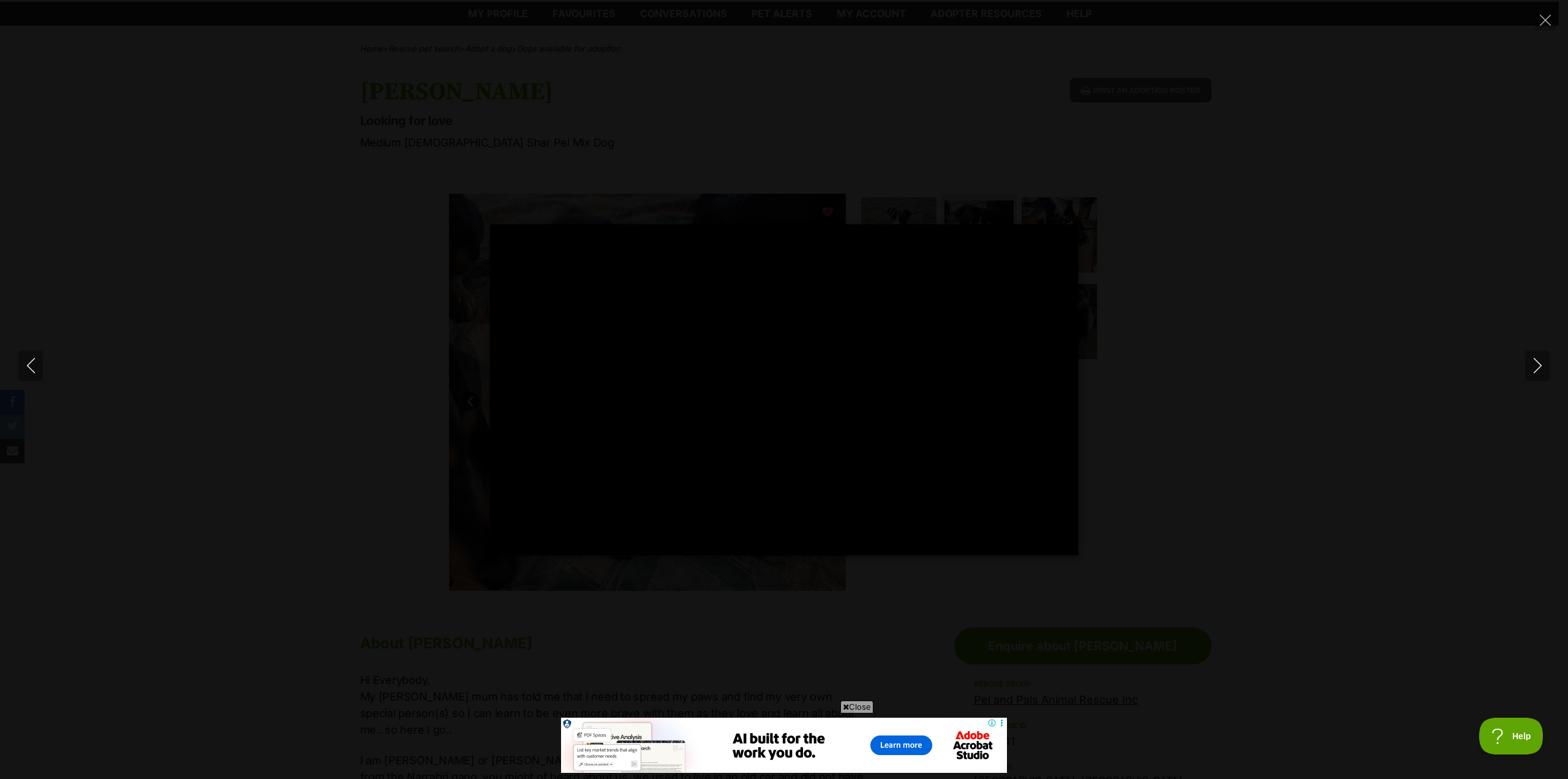
click at [859, 705] on span "Close" at bounding box center [857, 707] width 33 height 12
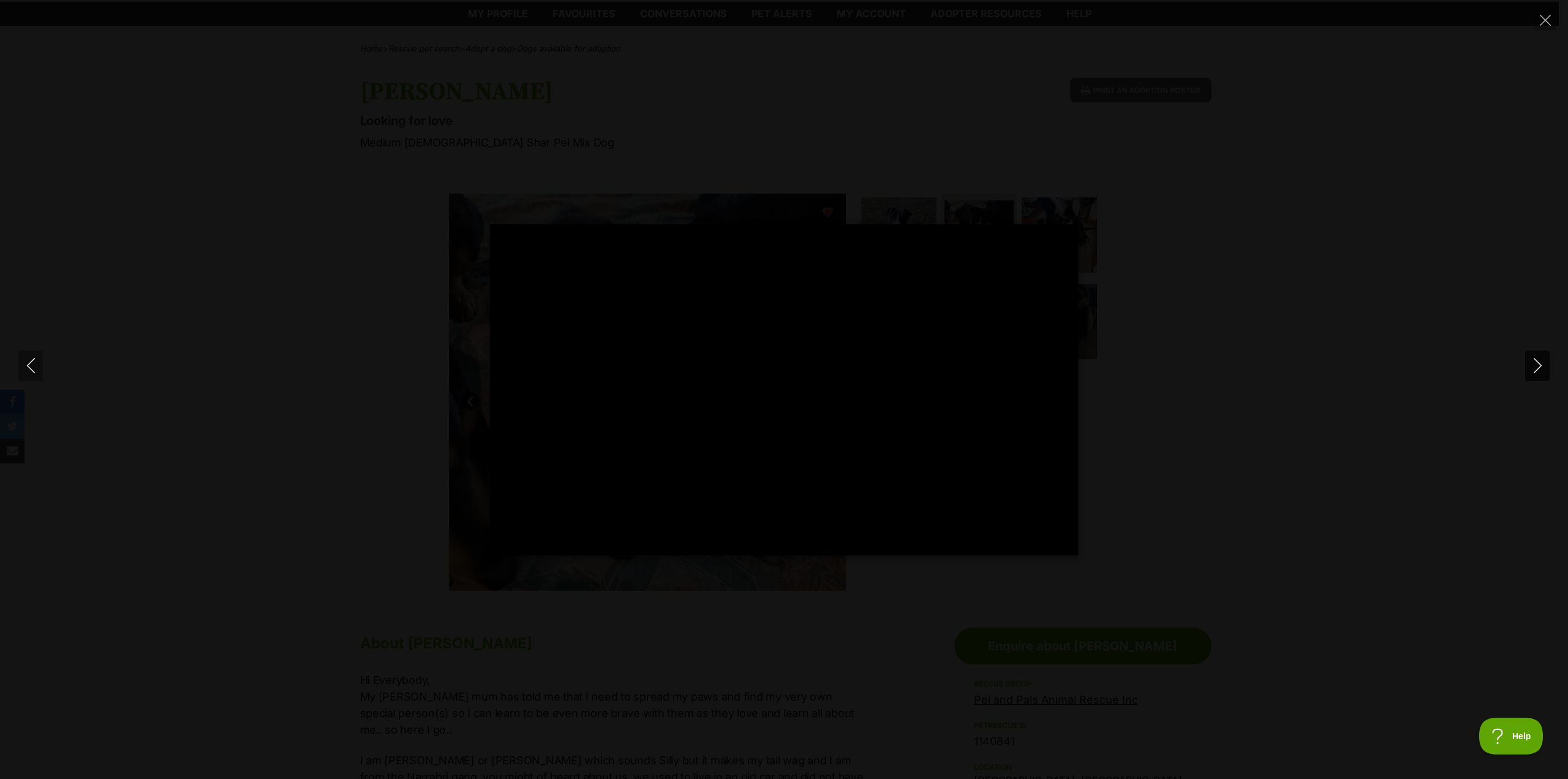
click at [1538, 361] on icon "Next" at bounding box center [1537, 365] width 15 height 15
type input "97.33"
type input "100"
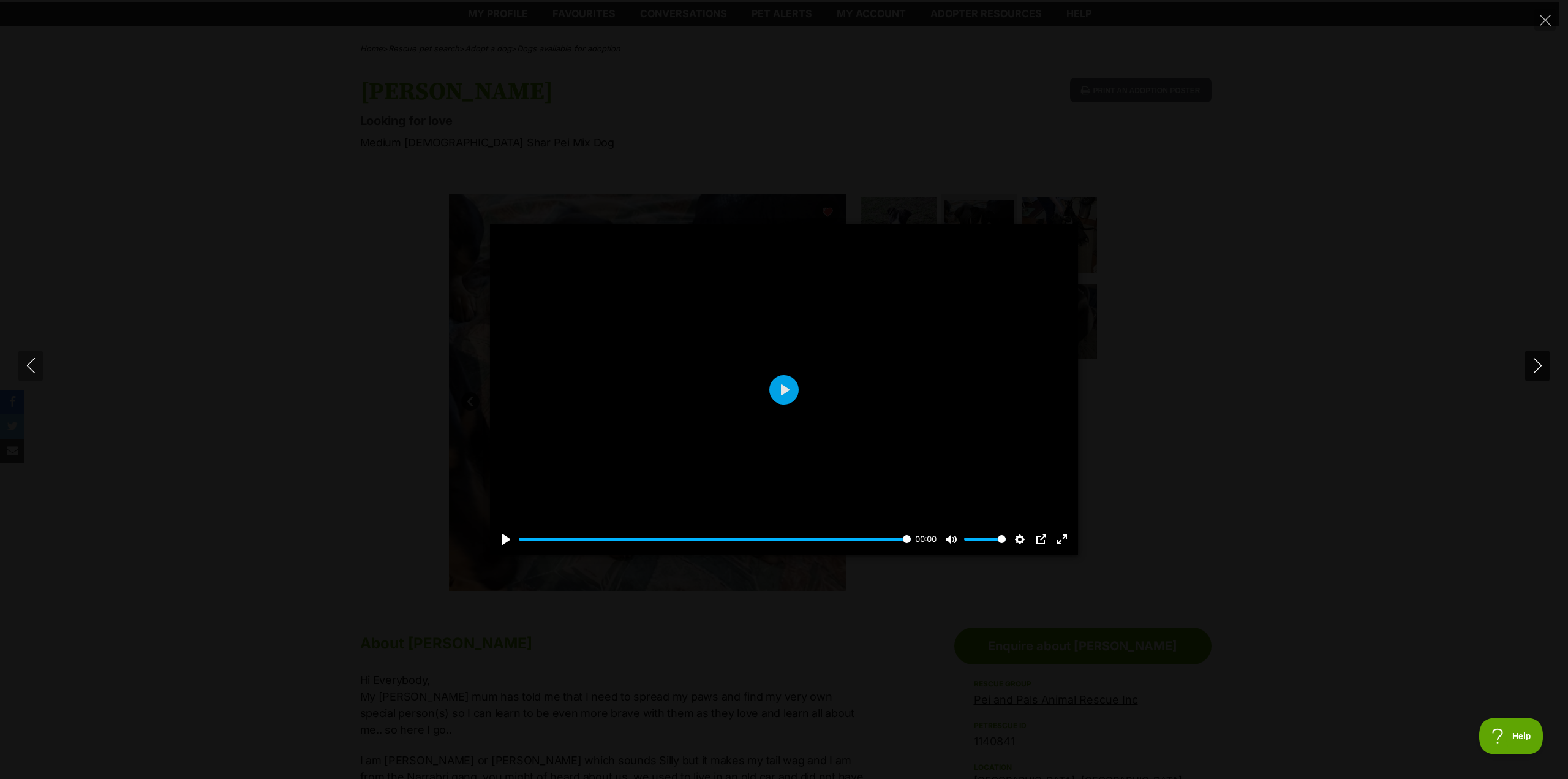
click at [1533, 372] on icon "Next" at bounding box center [1537, 365] width 15 height 15
type input "100"
click at [1534, 368] on icon "Next" at bounding box center [1537, 365] width 15 height 15
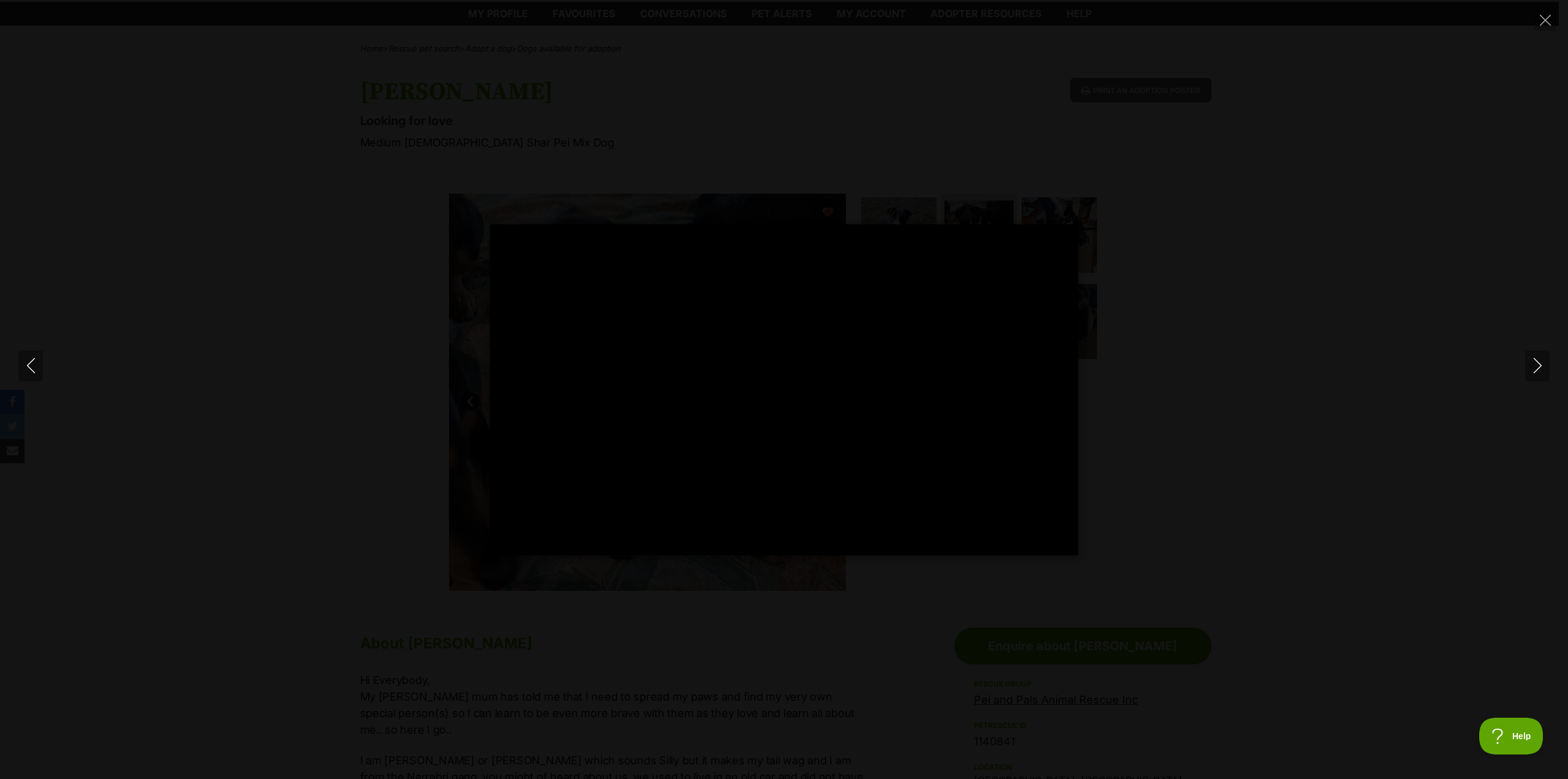
type input "100"
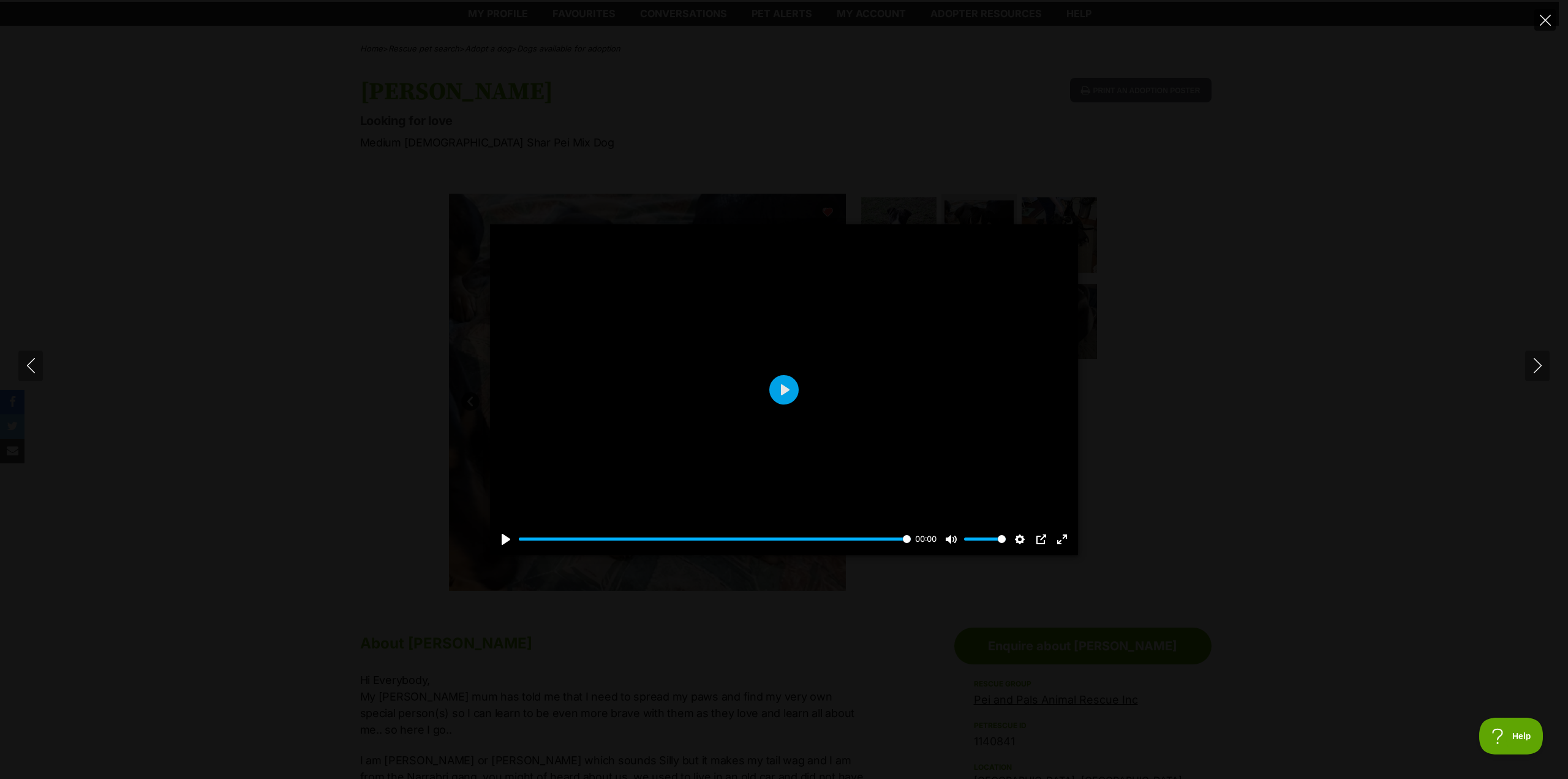
click at [1544, 16] on icon "Close" at bounding box center [1545, 20] width 11 height 11
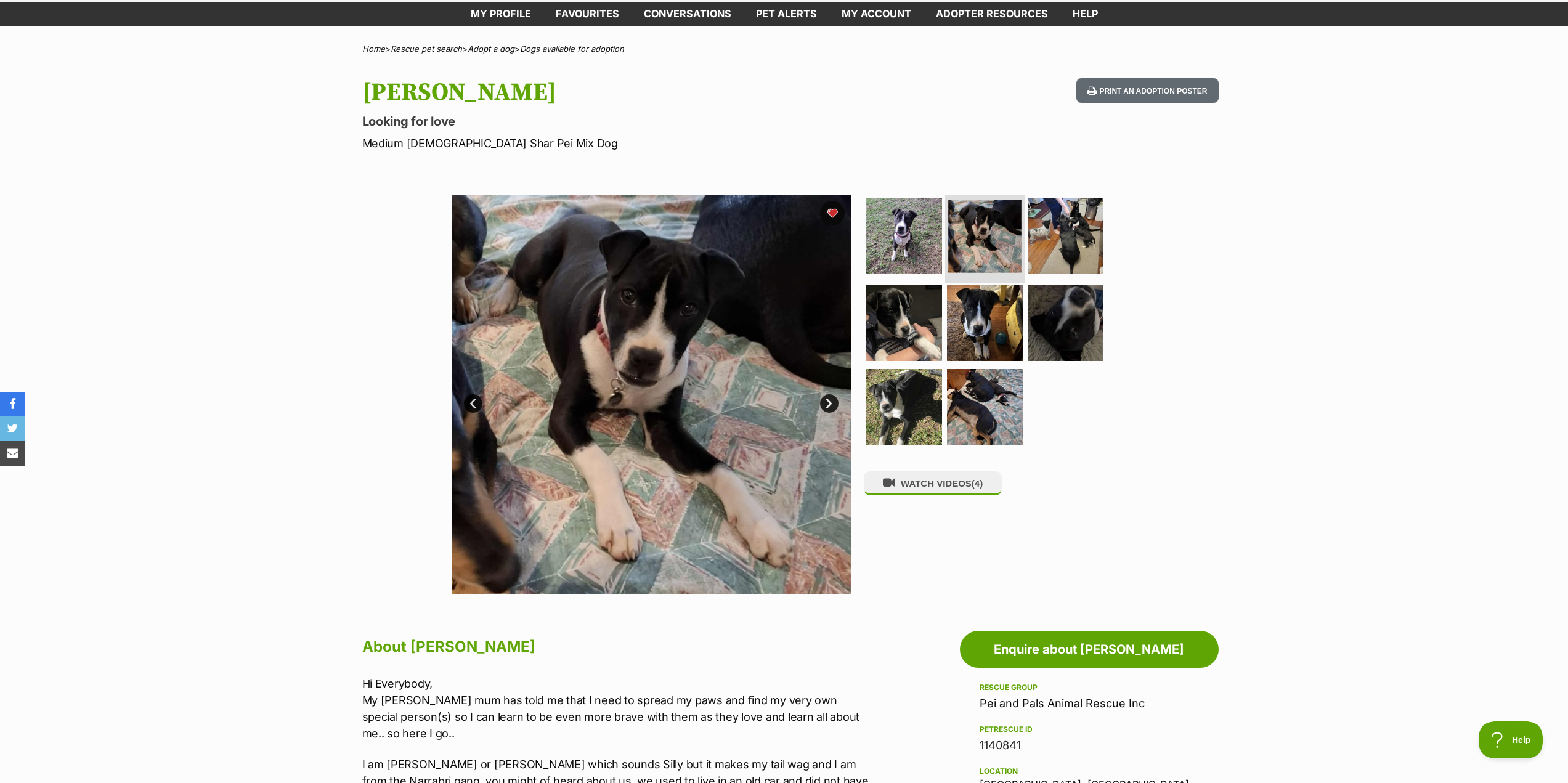
click at [996, 241] on img at bounding box center [985, 236] width 73 height 73
click at [1043, 244] on img at bounding box center [1065, 236] width 79 height 79
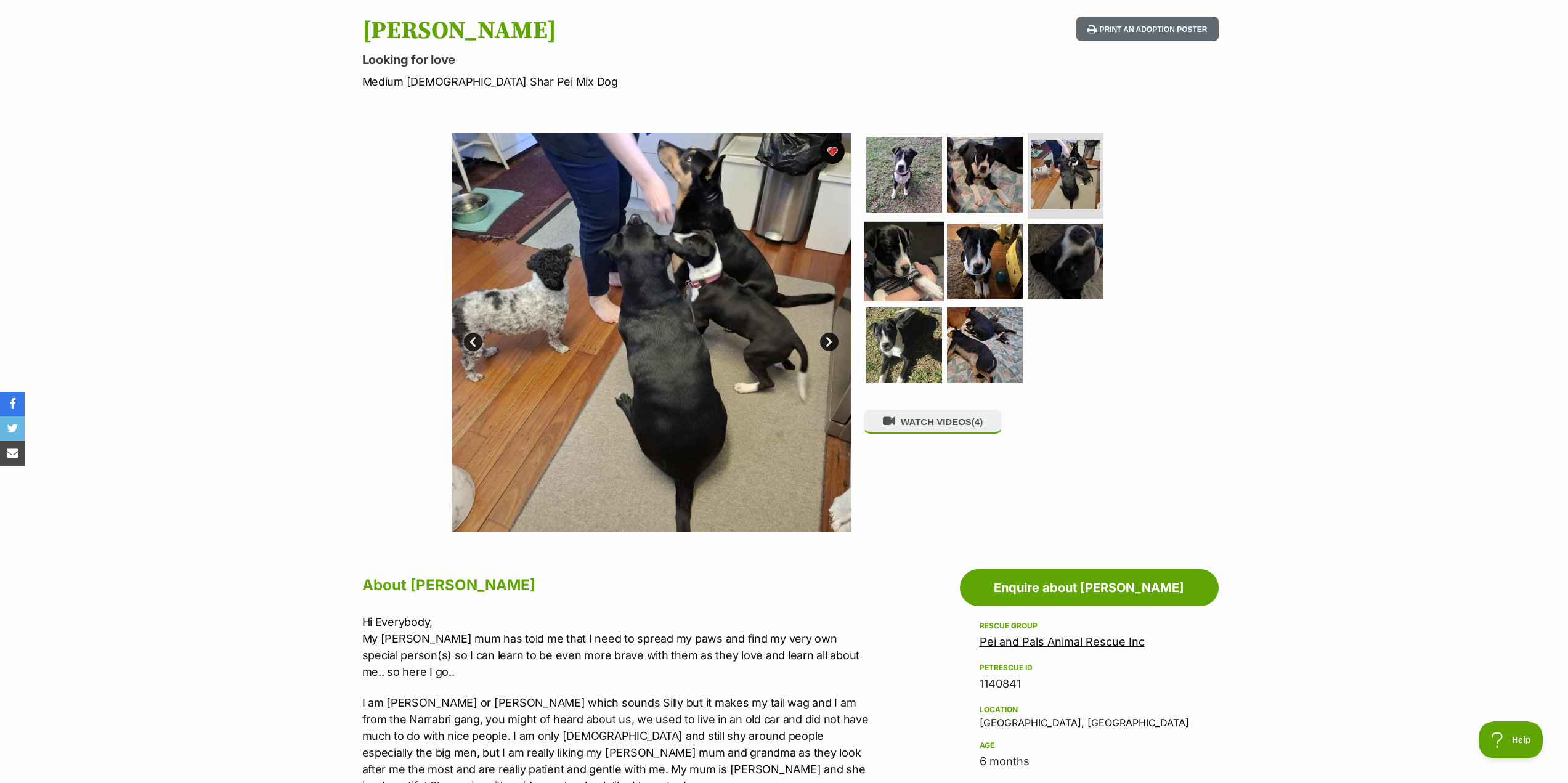
click at [916, 255] on img at bounding box center [904, 261] width 79 height 79
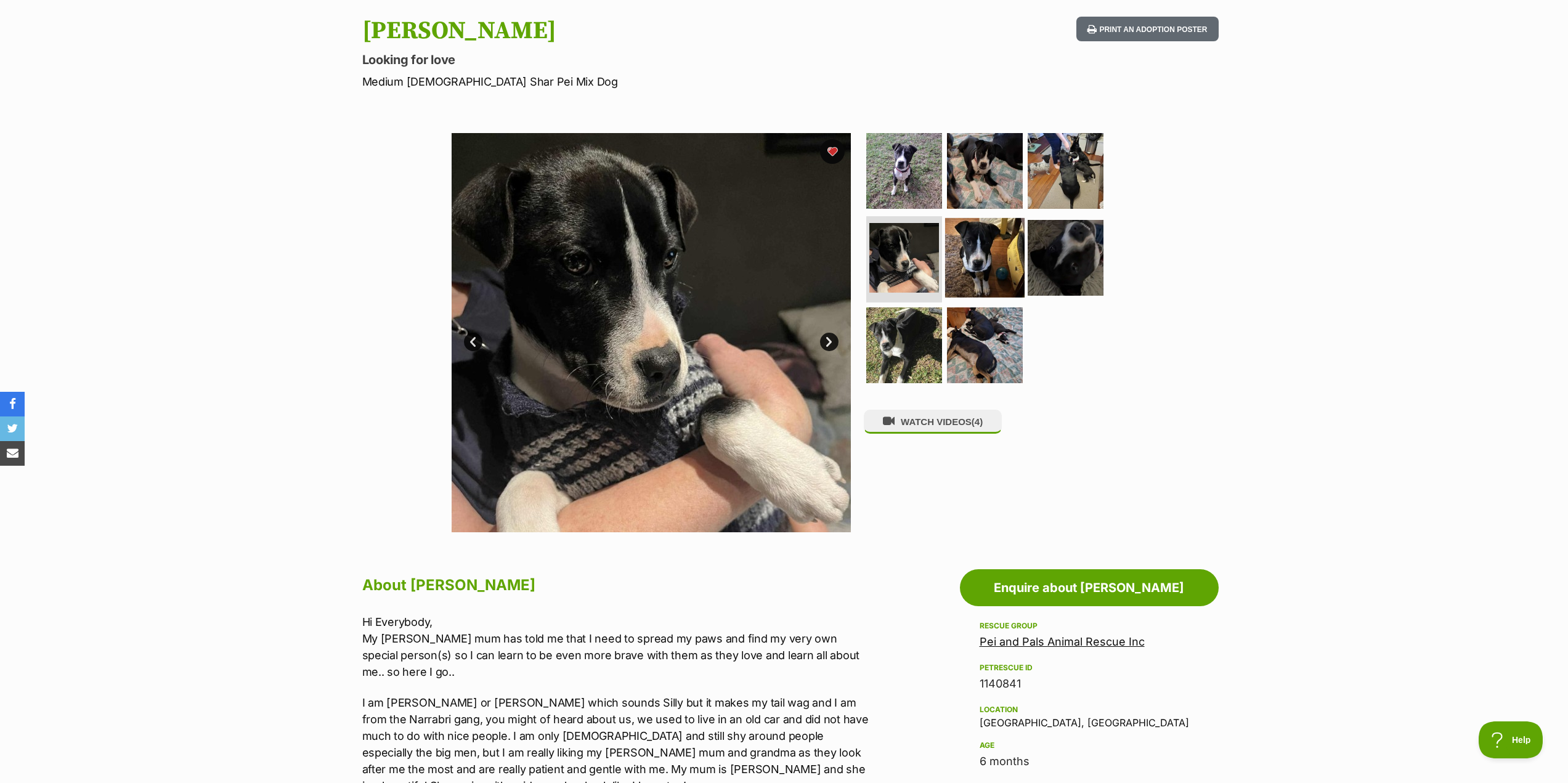
click at [988, 261] on img at bounding box center [985, 258] width 79 height 79
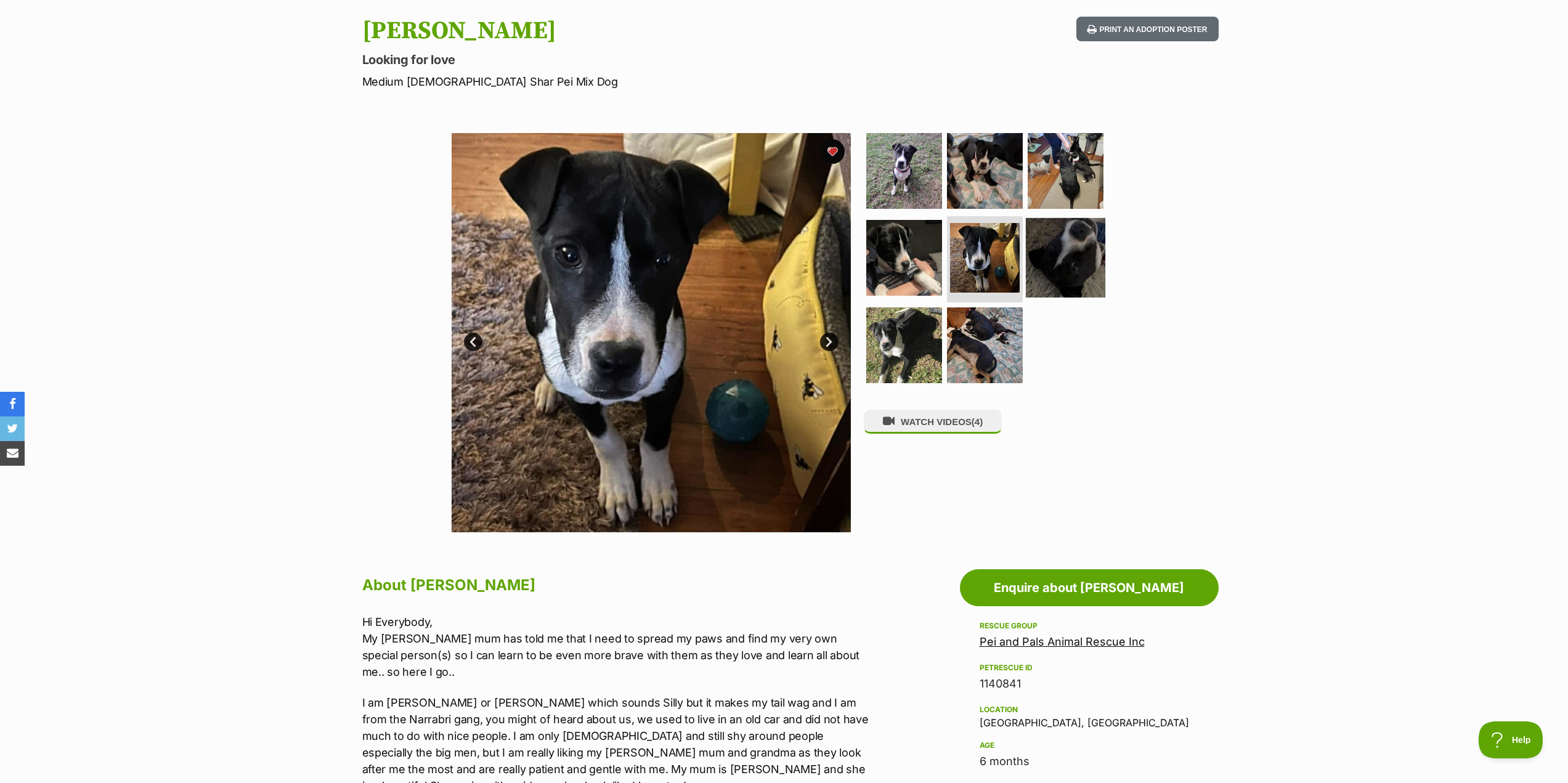
click at [1074, 263] on img at bounding box center [1065, 258] width 79 height 79
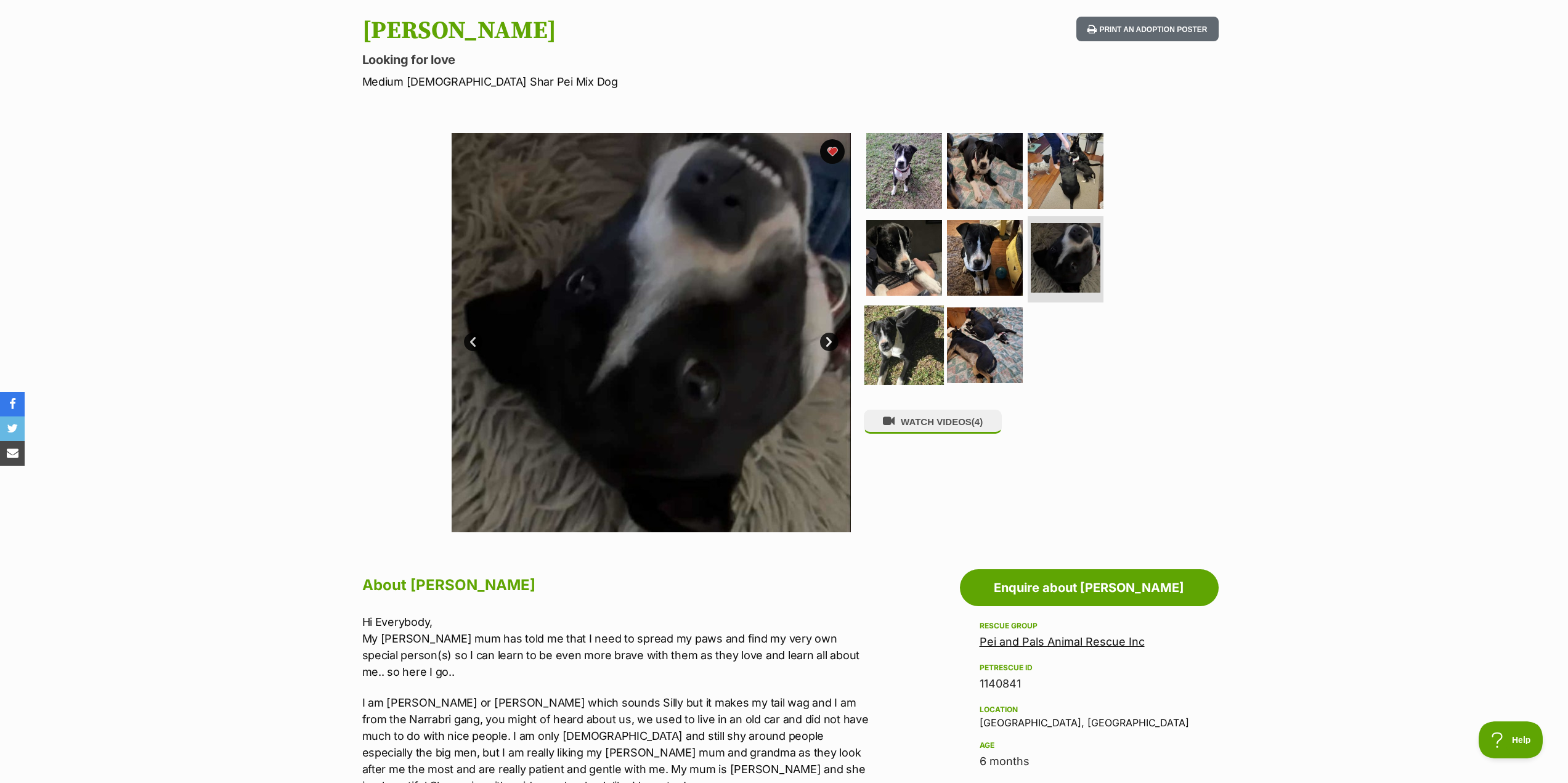
click at [906, 329] on img at bounding box center [904, 345] width 79 height 79
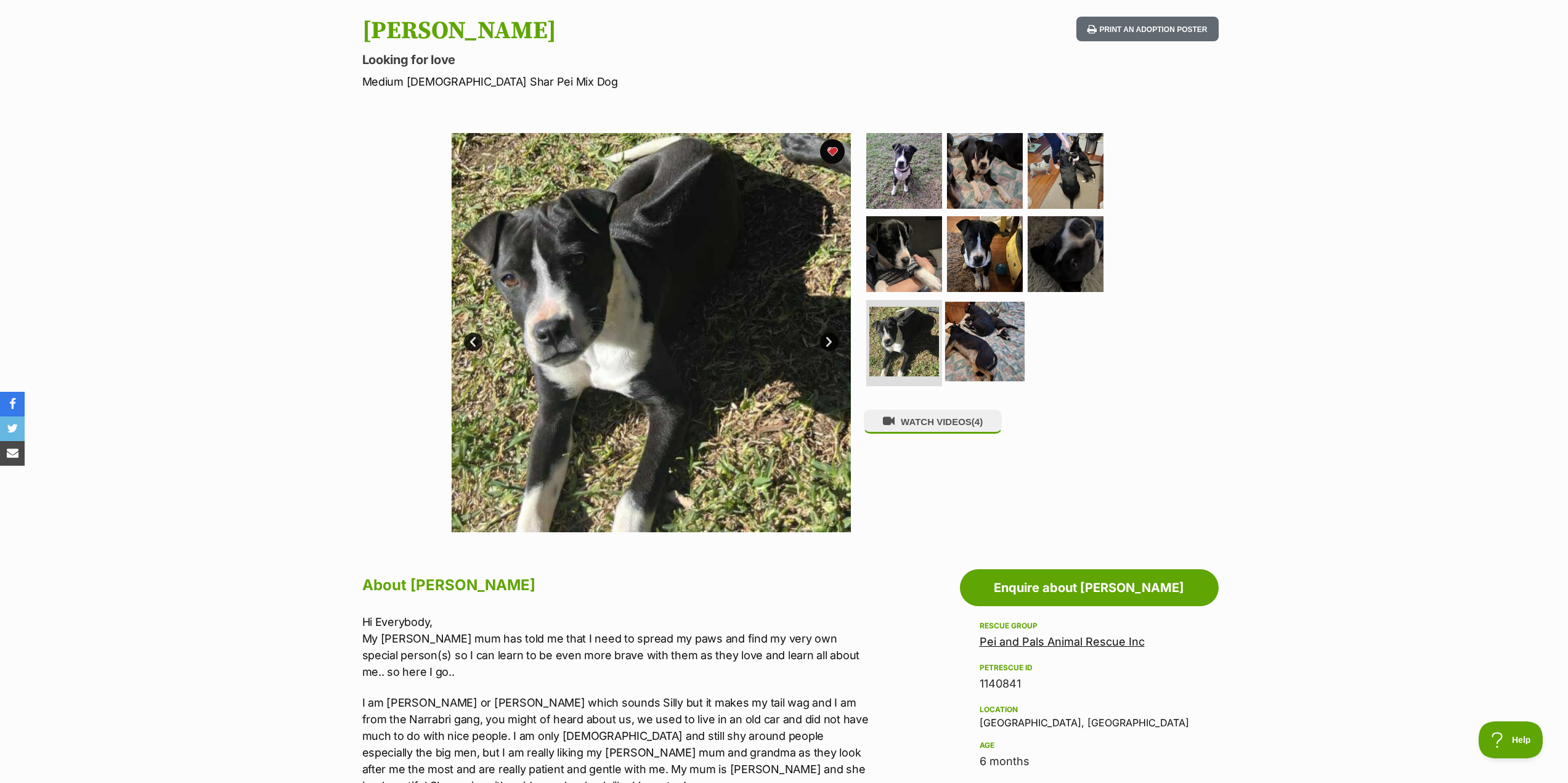
click at [971, 352] on img at bounding box center [985, 341] width 79 height 79
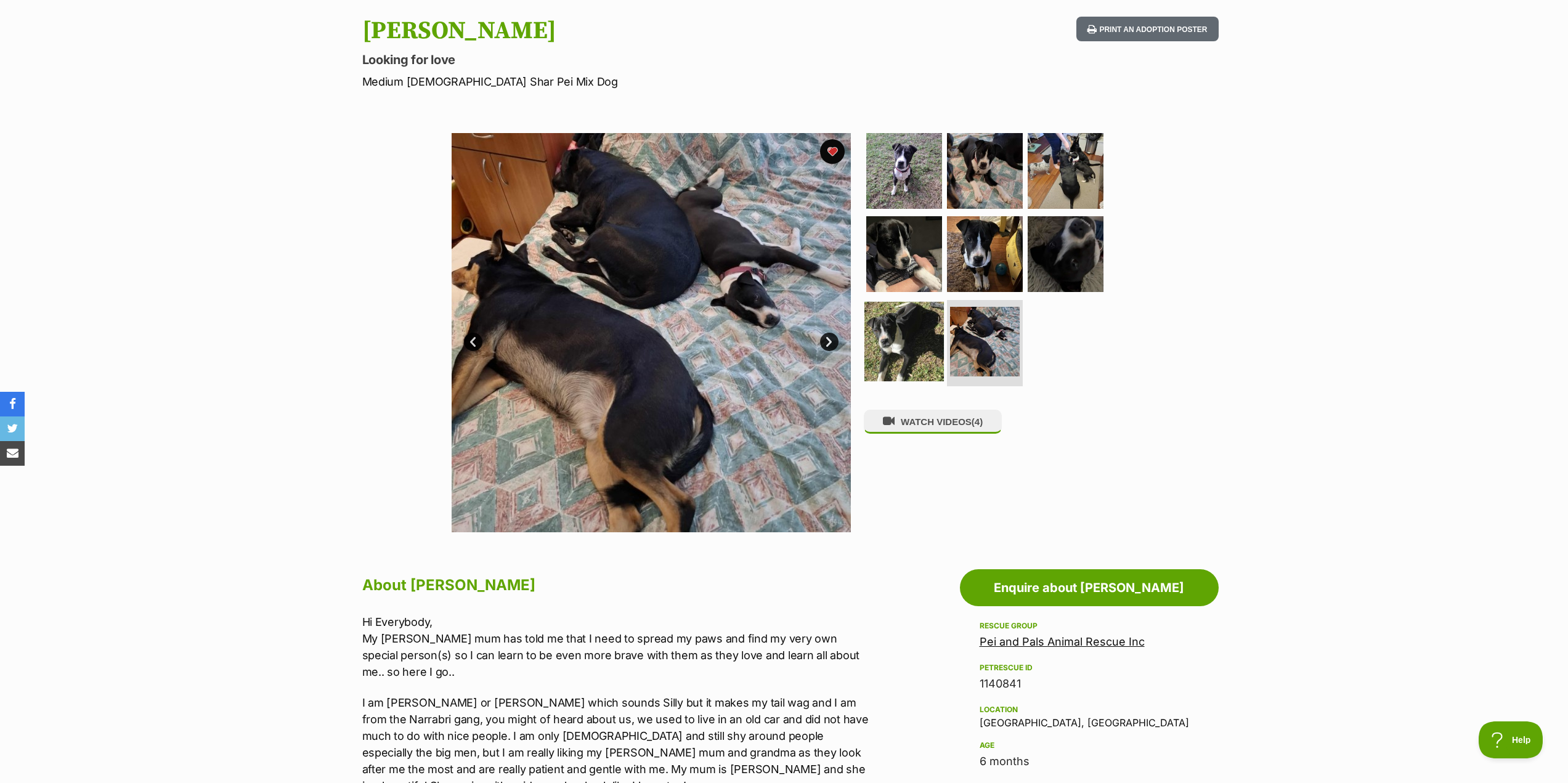
click at [880, 328] on img at bounding box center [904, 341] width 79 height 79
